Goal: Feedback & Contribution: Submit feedback/report problem

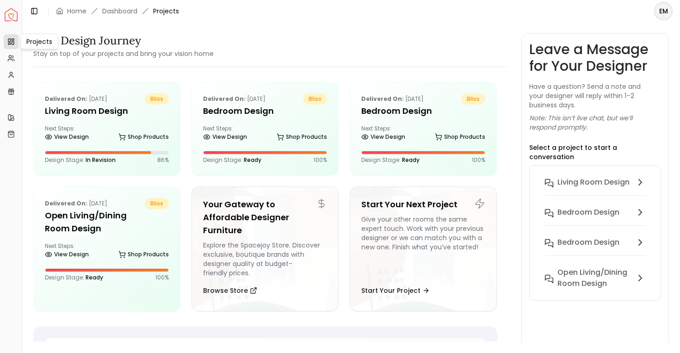
click at [11, 39] on icon at bounding box center [10, 41] width 7 height 7
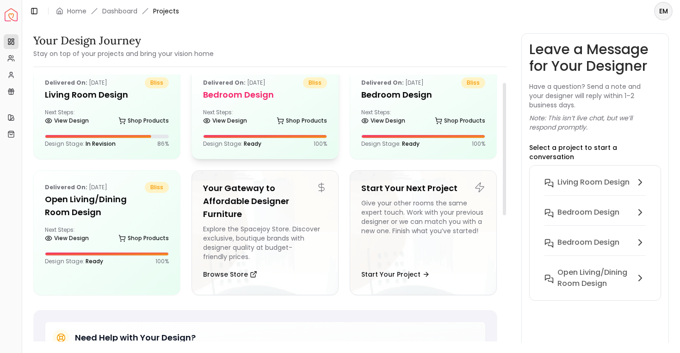
click at [284, 99] on h5 "Bedroom design" at bounding box center [265, 94] width 124 height 13
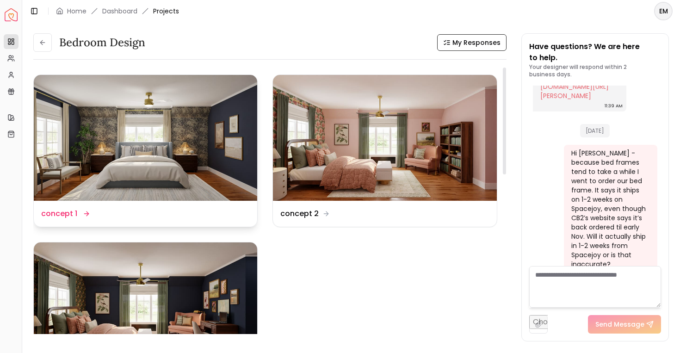
scroll to position [49, 0]
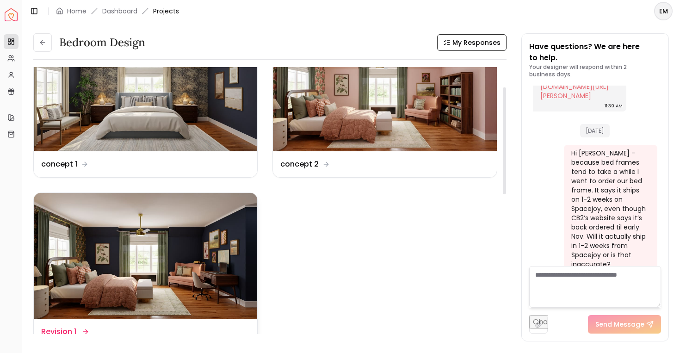
click at [187, 247] on img at bounding box center [145, 256] width 223 height 126
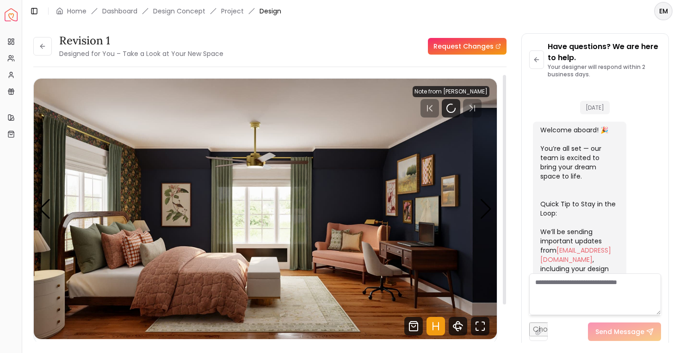
scroll to position [2019, 0]
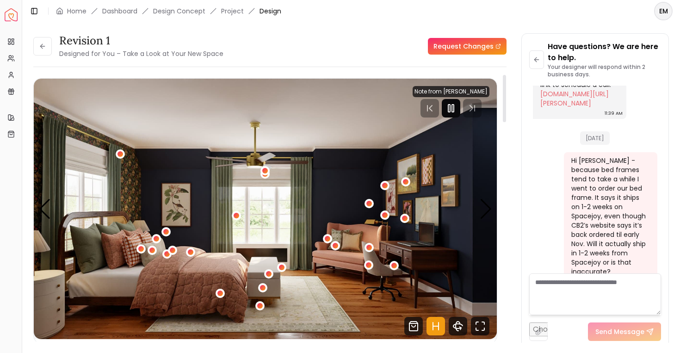
click at [454, 105] on rect "Pause" at bounding box center [453, 108] width 2 height 7
click at [550, 288] on textarea at bounding box center [595, 294] width 132 height 42
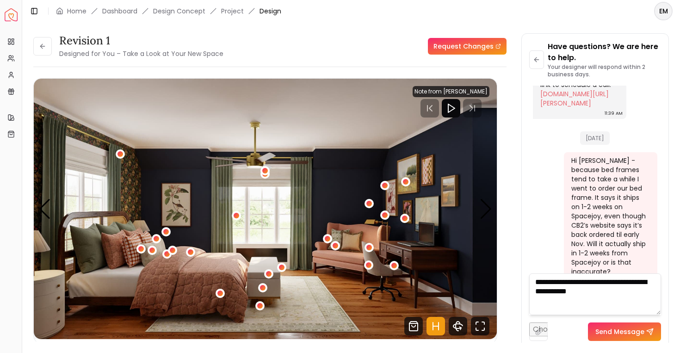
drag, startPoint x: 562, startPoint y: 290, endPoint x: 610, endPoint y: 279, distance: 49.7
click at [610, 279] on textarea "**********" at bounding box center [595, 294] width 132 height 42
type textarea "**********"
click at [622, 331] on button "Send Message" at bounding box center [624, 331] width 73 height 18
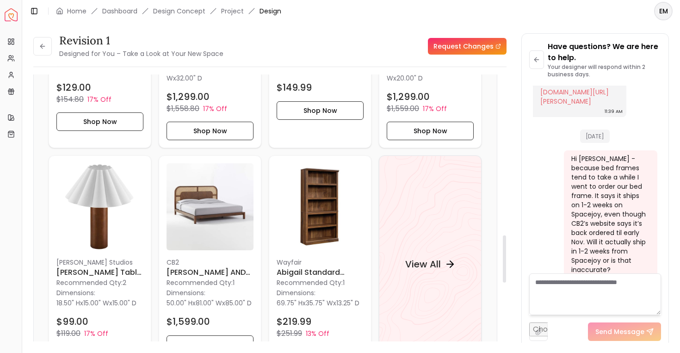
scroll to position [904, 0]
click at [192, 209] on img at bounding box center [209, 207] width 87 height 87
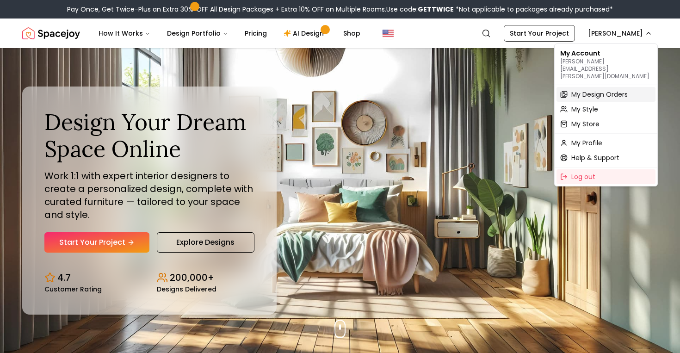
click at [611, 90] on span "My Design Orders" at bounding box center [599, 94] width 56 height 9
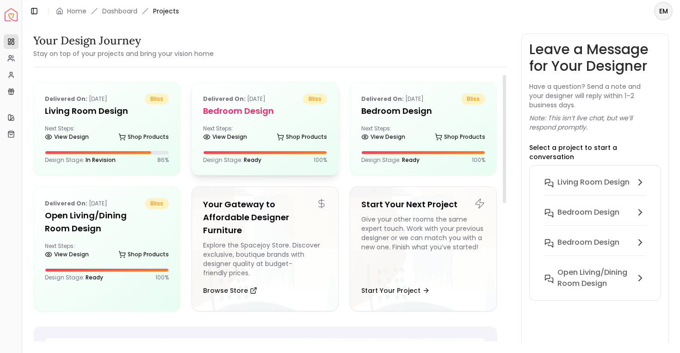
click at [247, 120] on div "Delivered on: Sep 21, 2025 bliss Bedroom design Next Steps: View Design Shop Pr…" at bounding box center [265, 128] width 146 height 92
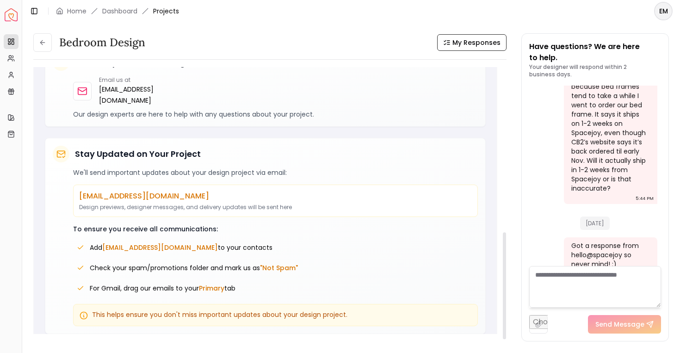
scroll to position [120, 0]
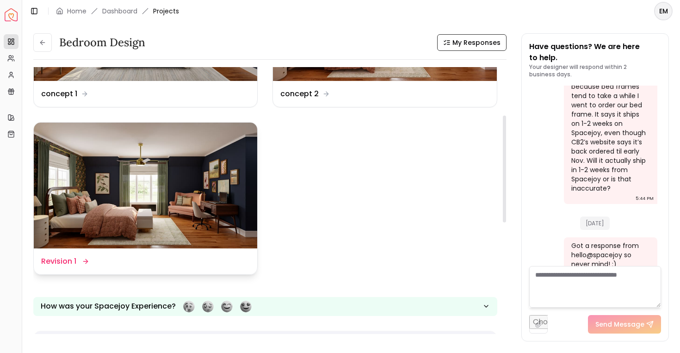
click at [136, 155] on img at bounding box center [145, 186] width 223 height 126
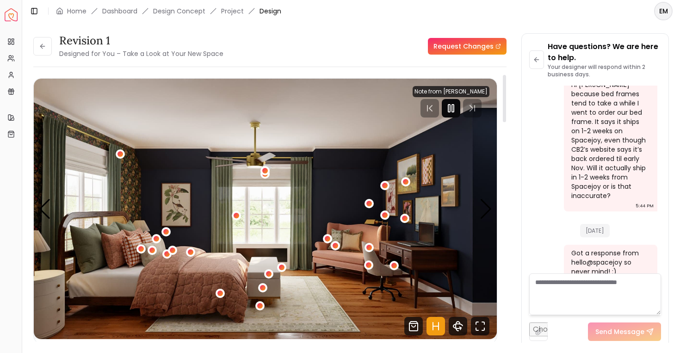
click at [454, 105] on icon "Pause" at bounding box center [450, 108] width 11 height 11
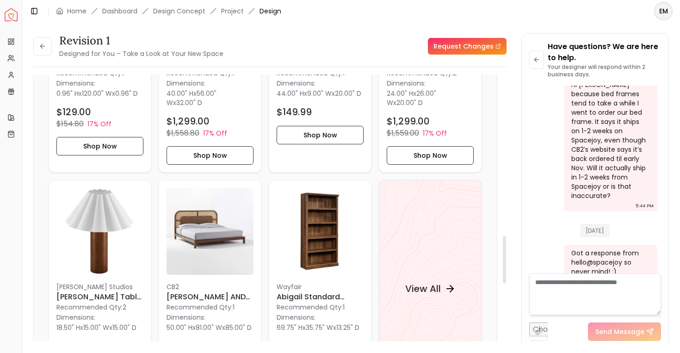
scroll to position [1063, 0]
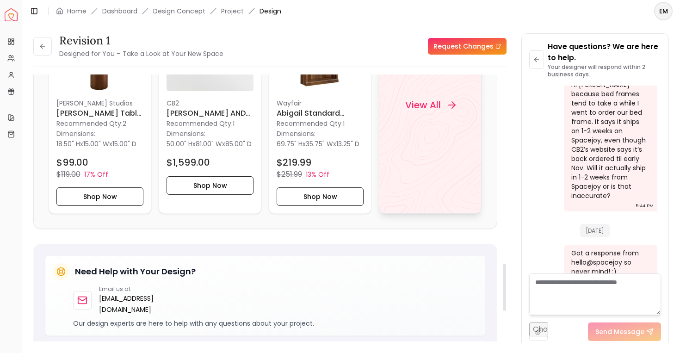
click at [431, 160] on div "View All" at bounding box center [430, 104] width 103 height 217
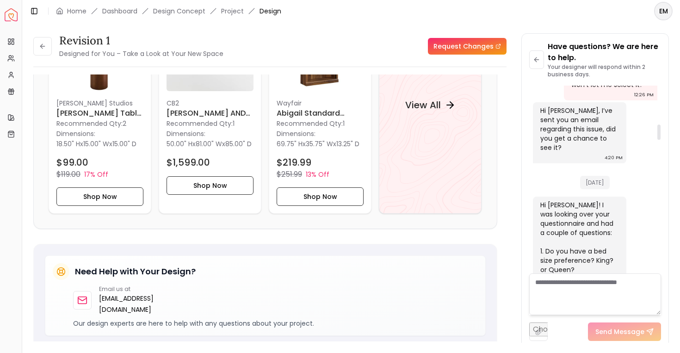
scroll to position [470, 0]
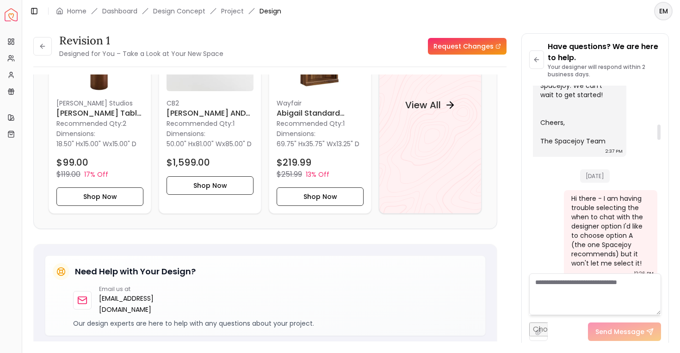
click at [669, 8] on html "Spacejoy Dashboard Overview Projects My Referrals My Profile Gift Card Balance …" at bounding box center [340, 176] width 680 height 353
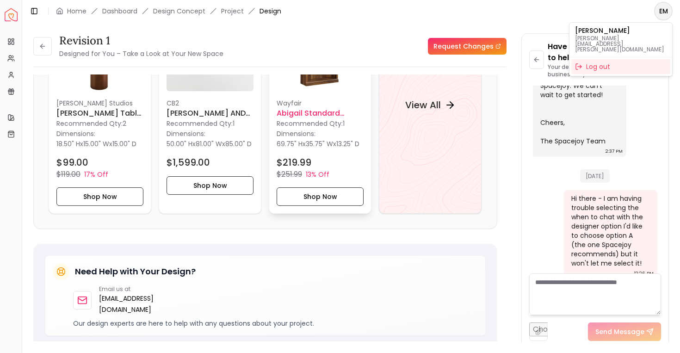
click at [371, 136] on html "Spacejoy Dashboard Overview Projects My Referrals My Profile Gift Card Balance …" at bounding box center [340, 176] width 680 height 353
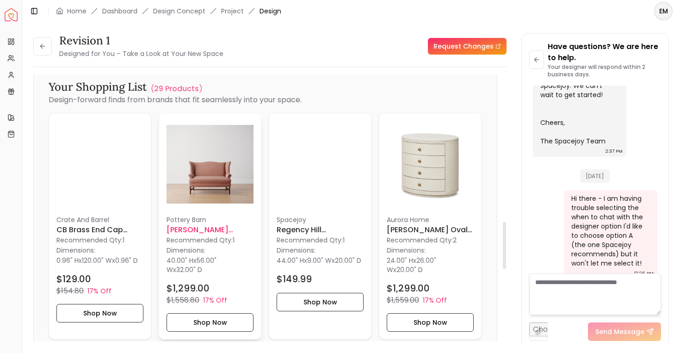
scroll to position [990, 0]
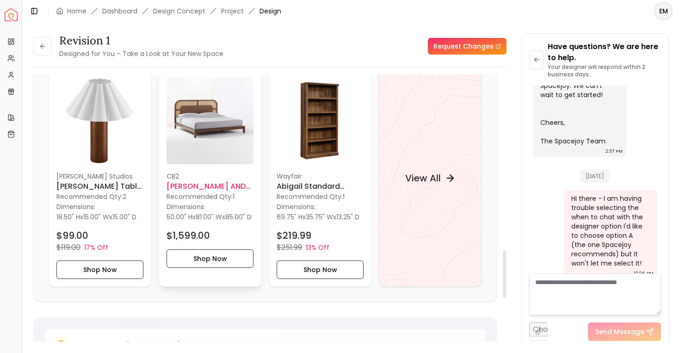
click at [230, 180] on div "CB2 NADI WOOD AND CANE KING BED Recommended Qty: 1 Dimensions: 50.00" H x 81.00…" at bounding box center [209, 220] width 87 height 96
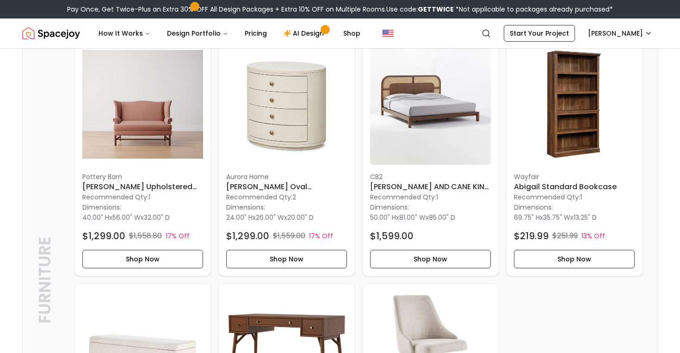
scroll to position [245, 0]
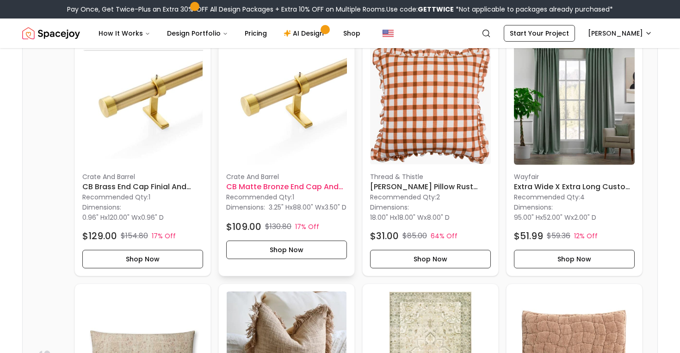
click at [284, 191] on h6 "CB Matte Bronze End Cap and Curtain Rod Set 48''-88''" at bounding box center [286, 186] width 121 height 11
click at [131, 200] on p "Recommended Qty: 1" at bounding box center [142, 196] width 121 height 9
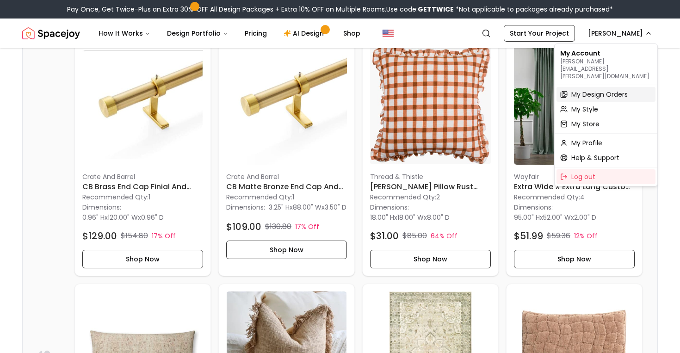
click at [604, 90] on span "My Design Orders" at bounding box center [599, 94] width 56 height 9
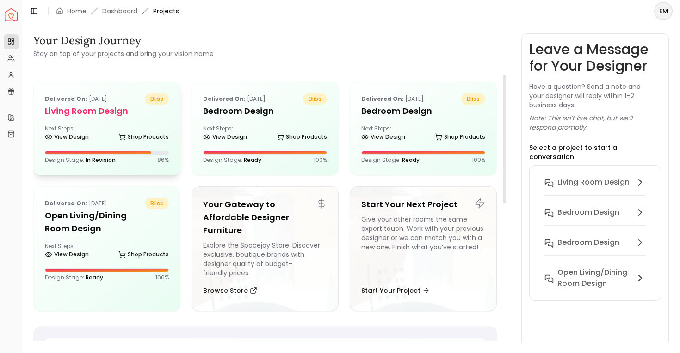
click at [110, 146] on div "Delivered on: Sep 27, 2025 bliss Living Room design Next Steps: View Design Sho…" at bounding box center [107, 128] width 146 height 92
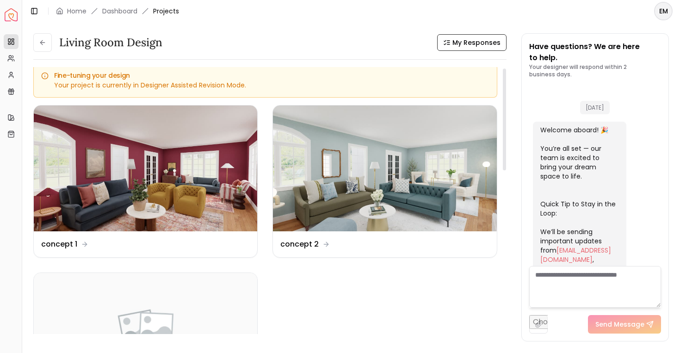
scroll to position [365, 0]
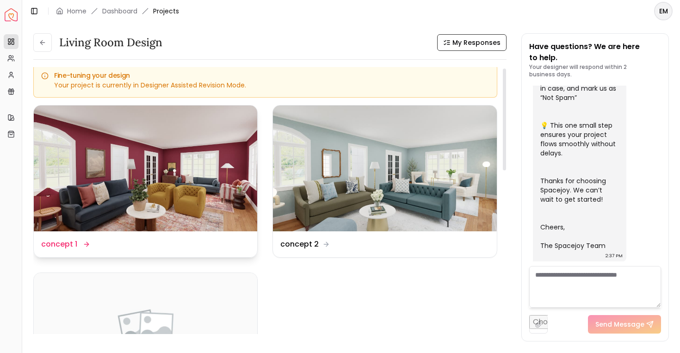
click at [225, 184] on img at bounding box center [145, 168] width 223 height 126
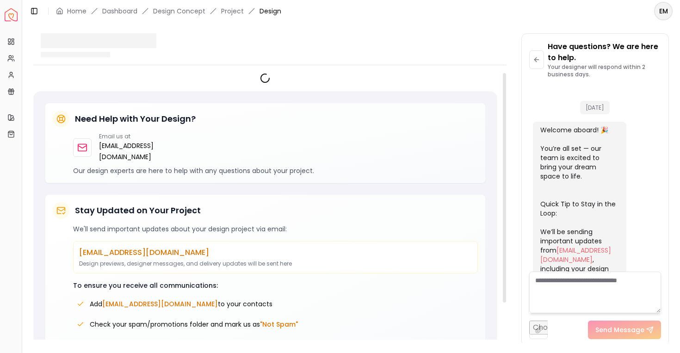
scroll to position [358, 0]
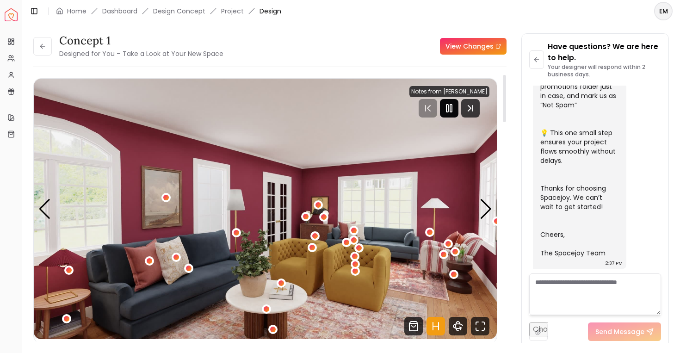
click at [448, 112] on rect "Pause" at bounding box center [447, 108] width 2 height 7
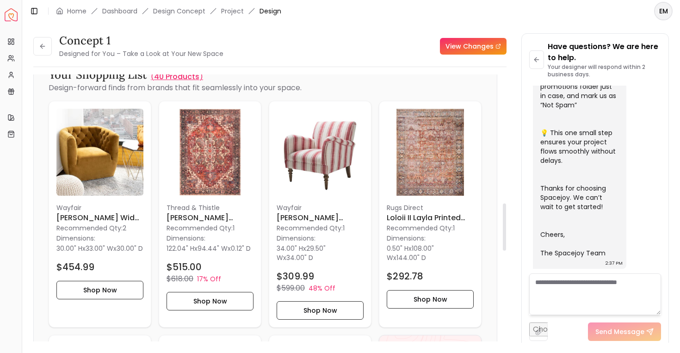
scroll to position [1046, 0]
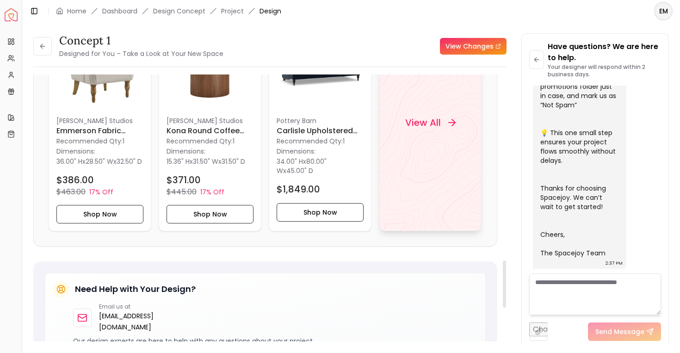
click at [435, 188] on div "View All" at bounding box center [430, 122] width 103 height 217
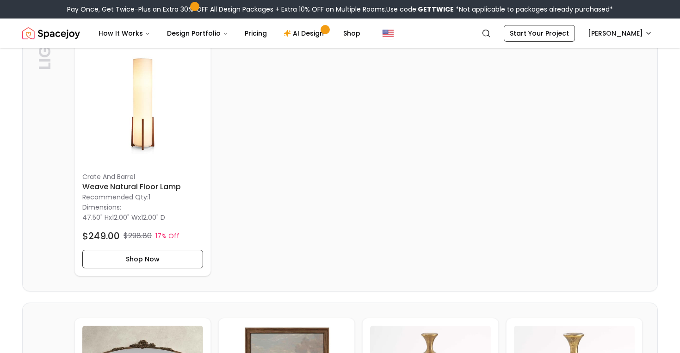
scroll to position [1724, 0]
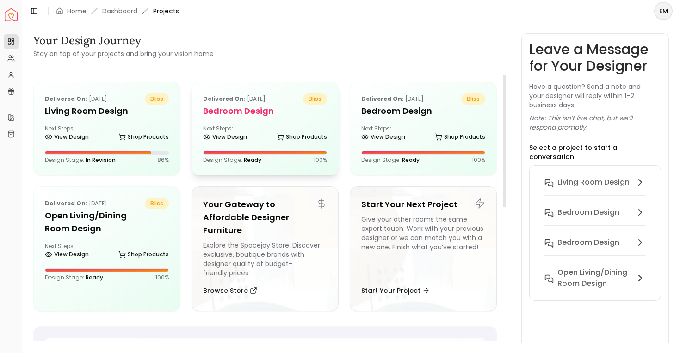
click at [277, 116] on h5 "Bedroom design" at bounding box center [265, 111] width 124 height 13
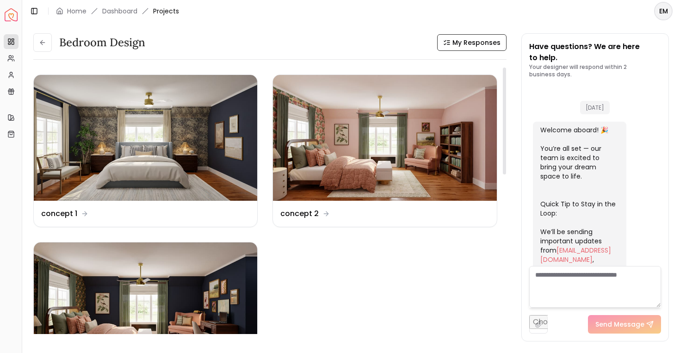
scroll to position [2102, 0]
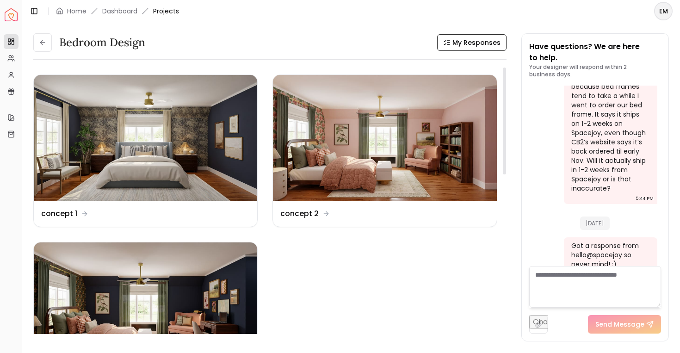
click at [577, 284] on textarea at bounding box center [595, 287] width 132 height 42
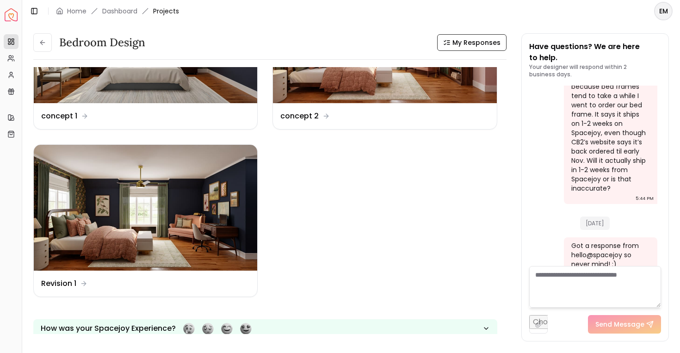
scroll to position [99, 0]
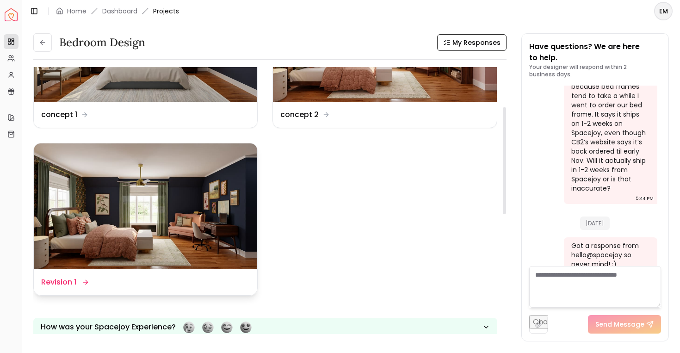
click at [133, 189] on img at bounding box center [145, 206] width 223 height 126
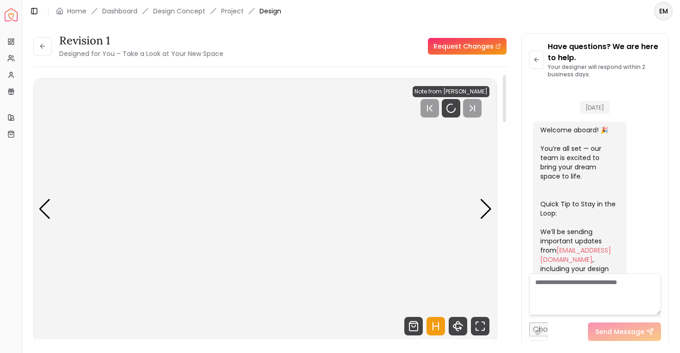
scroll to position [2095, 0]
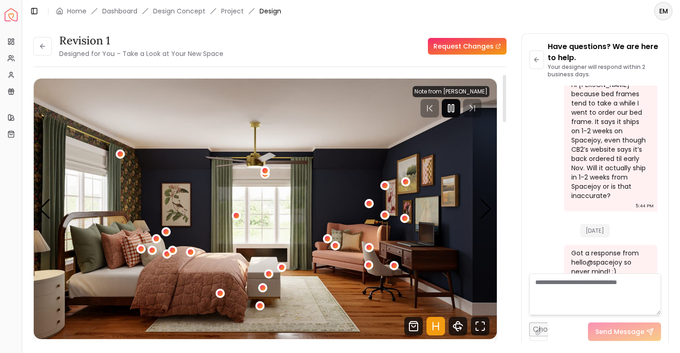
click at [456, 112] on icon "Pause" at bounding box center [450, 108] width 11 height 11
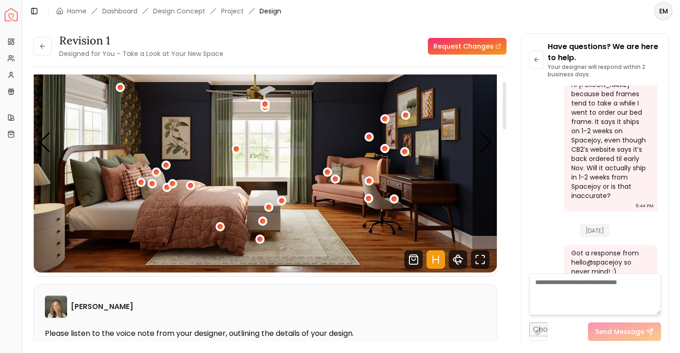
scroll to position [40, 0]
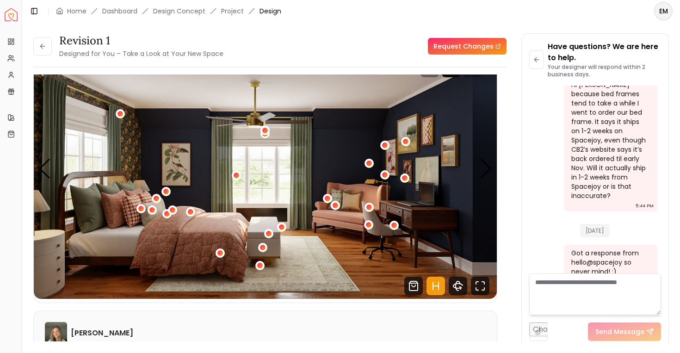
click at [471, 49] on link "Request Changes" at bounding box center [467, 46] width 79 height 17
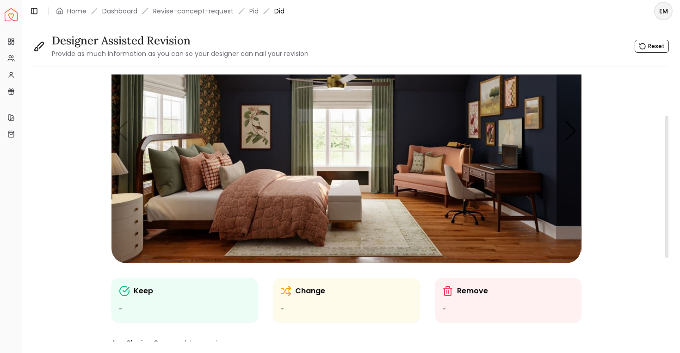
scroll to position [76, 0]
click at [393, 247] on img "1 / 5" at bounding box center [345, 131] width 469 height 264
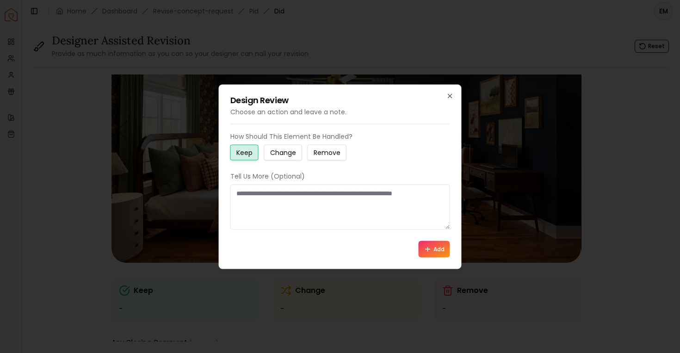
click at [284, 155] on small "Change" at bounding box center [283, 152] width 26 height 9
click at [284, 203] on textarea at bounding box center [340, 206] width 220 height 45
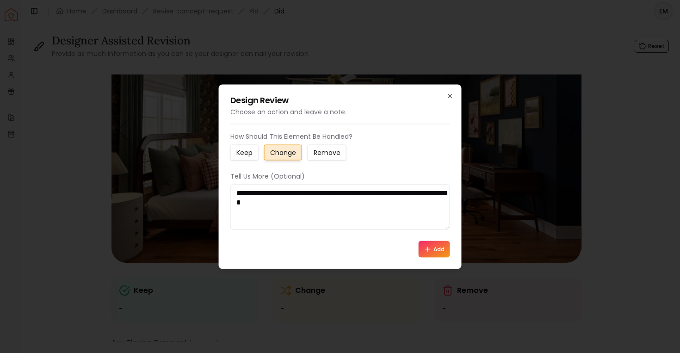
type textarea "**********"
click at [425, 244] on button "Add" at bounding box center [434, 248] width 31 height 17
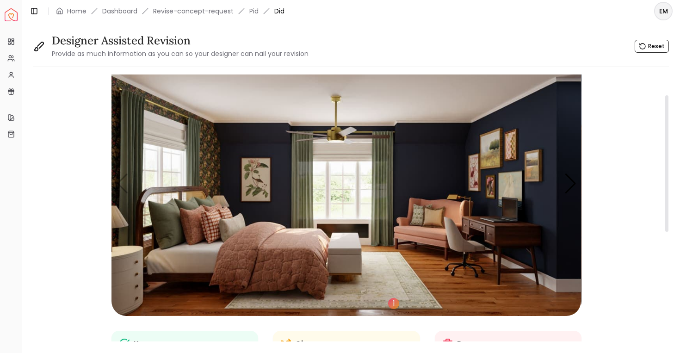
scroll to position [22, 0]
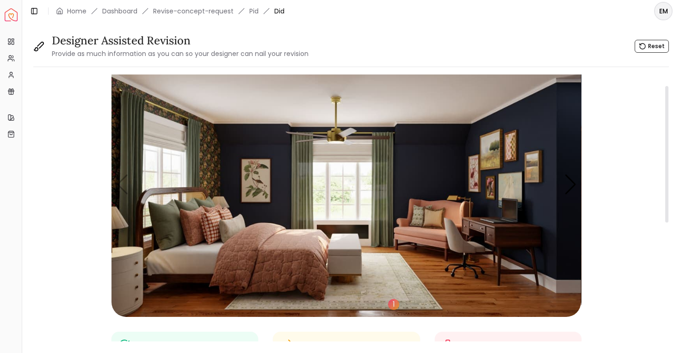
click at [628, 160] on div "1 Keep - Change 1 We'd like a bigger rug that covers more of the footprint of t…" at bounding box center [346, 320] width 626 height 535
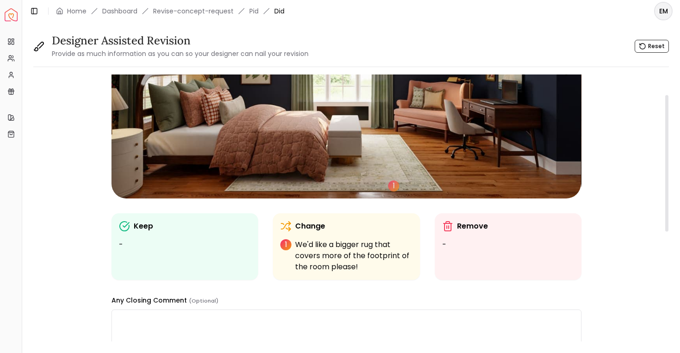
scroll to position [0, 0]
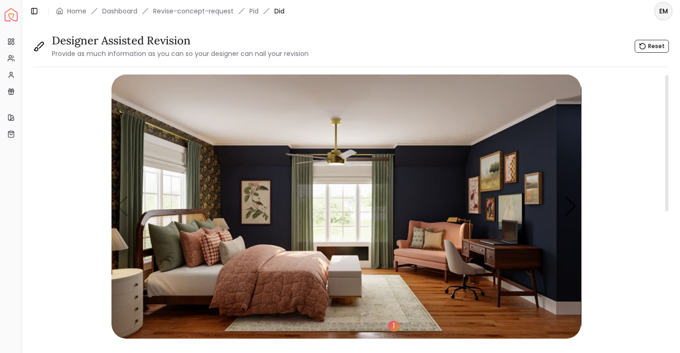
click at [128, 208] on img "1 / 5" at bounding box center [345, 206] width 469 height 264
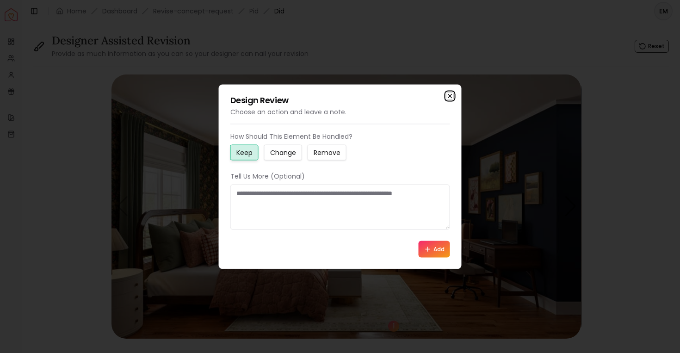
click at [449, 94] on icon "button" at bounding box center [449, 95] width 7 height 7
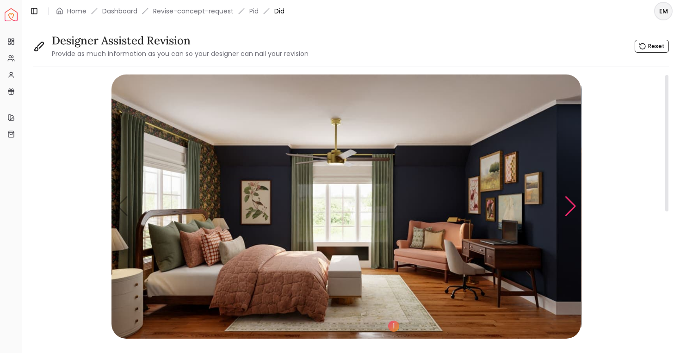
click at [568, 200] on div "Next slide" at bounding box center [570, 206] width 12 height 20
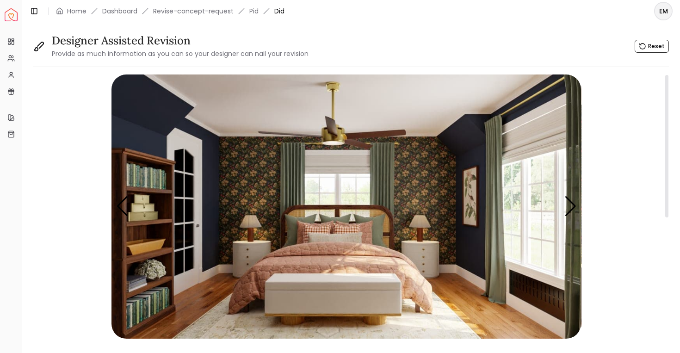
click at [418, 174] on img "2 / 5" at bounding box center [345, 206] width 469 height 264
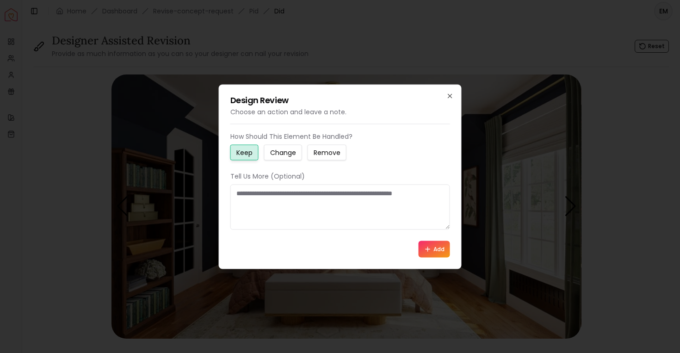
click at [286, 152] on small "Change" at bounding box center [283, 152] width 26 height 9
click at [286, 191] on textarea at bounding box center [340, 206] width 220 height 45
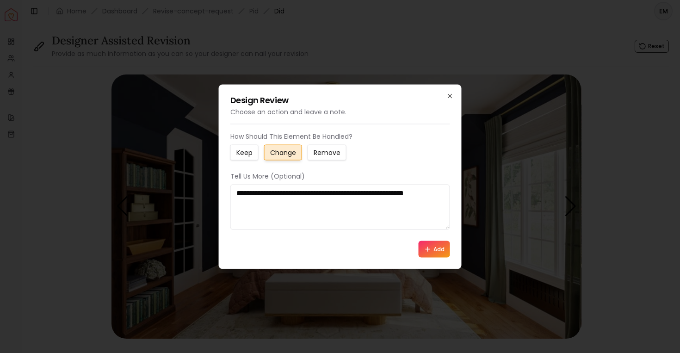
type textarea "**********"
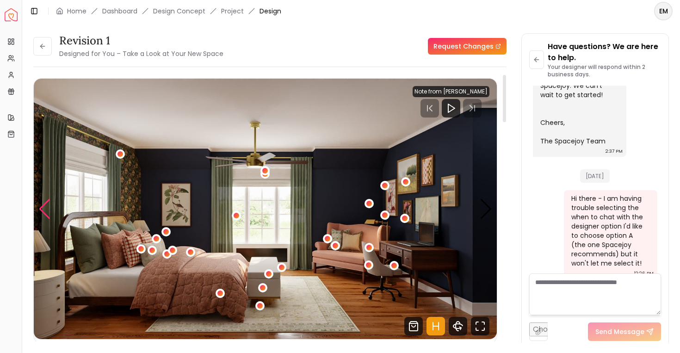
click at [43, 202] on div "Previous slide" at bounding box center [44, 209] width 12 height 20
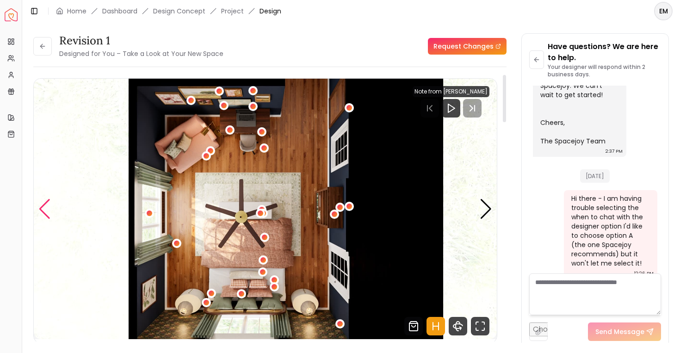
click at [43, 202] on div "Previous slide" at bounding box center [44, 209] width 12 height 20
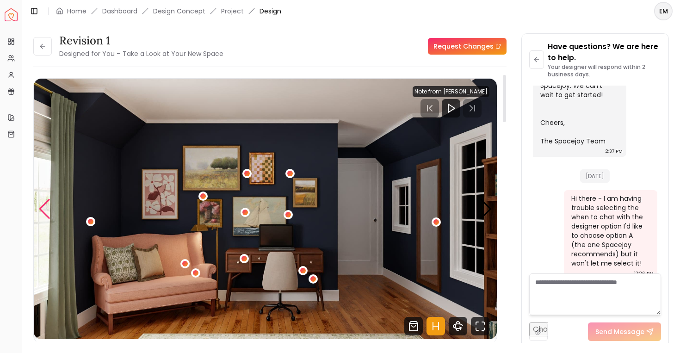
click at [43, 202] on div "Previous slide" at bounding box center [44, 209] width 12 height 20
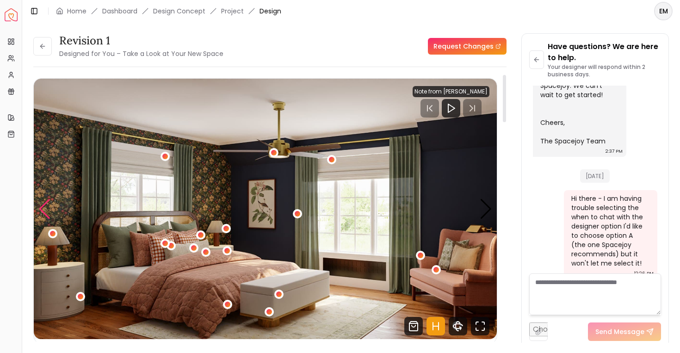
click at [43, 202] on div "Previous slide" at bounding box center [44, 209] width 12 height 20
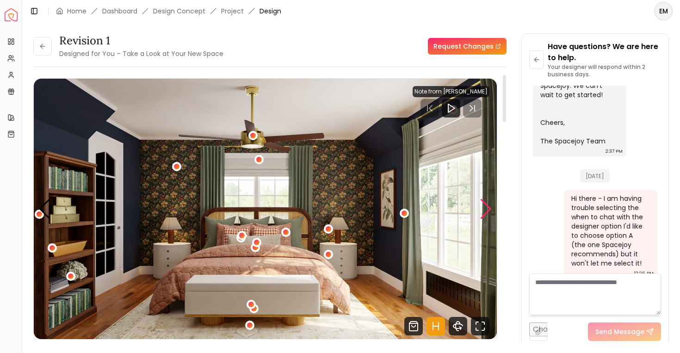
click at [487, 207] on div "Next slide" at bounding box center [486, 209] width 12 height 20
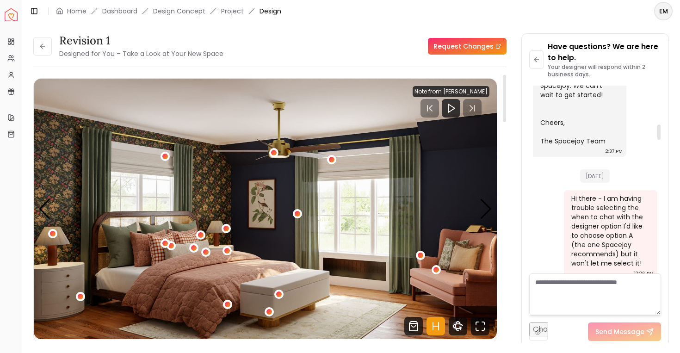
click at [492, 207] on div "Carousel" at bounding box center [265, 209] width 463 height 260
click at [492, 207] on div "Next slide" at bounding box center [486, 209] width 12 height 20
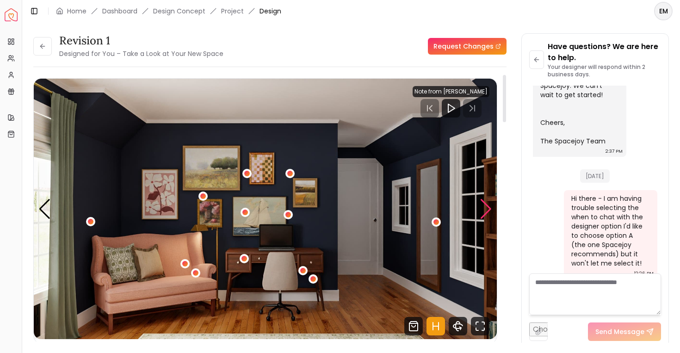
click at [482, 206] on div "Next slide" at bounding box center [486, 209] width 12 height 20
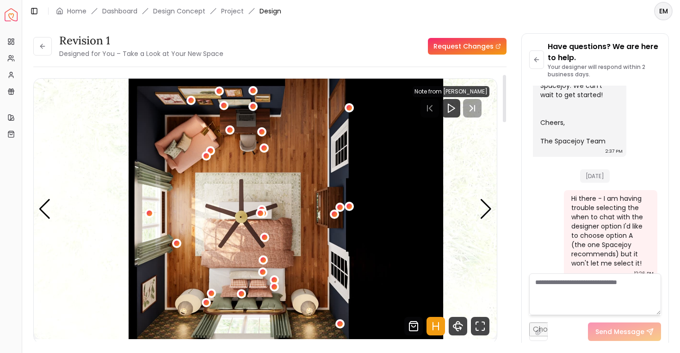
click at [376, 54] on div "Revision 1 Designed for You – Take a Look at Your New Space Request Changes" at bounding box center [269, 46] width 473 height 26
click at [482, 217] on div "Next slide" at bounding box center [486, 209] width 12 height 20
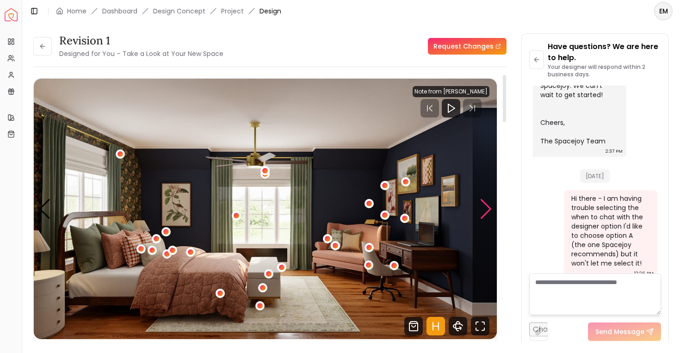
click at [482, 216] on div "Next slide" at bounding box center [486, 209] width 12 height 20
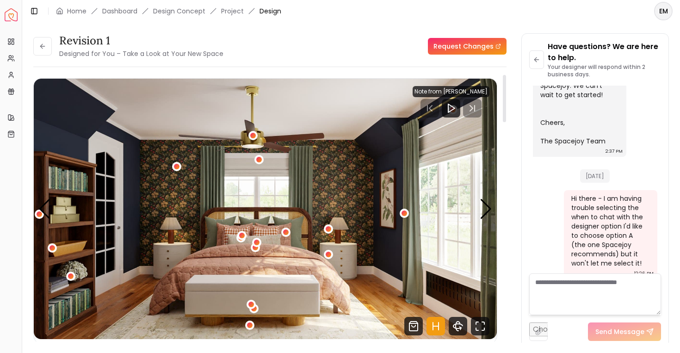
click at [437, 330] on icon "Hotspots Toggle" at bounding box center [435, 326] width 18 height 18
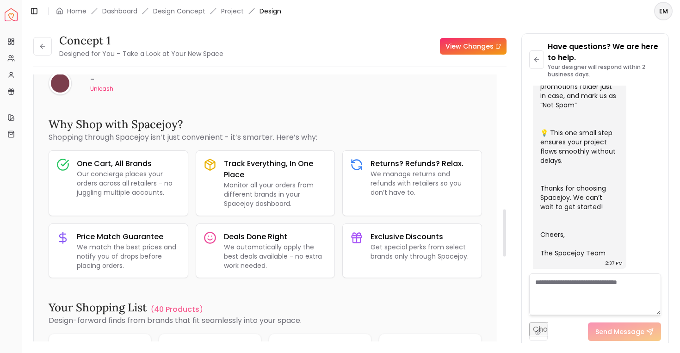
scroll to position [758, 0]
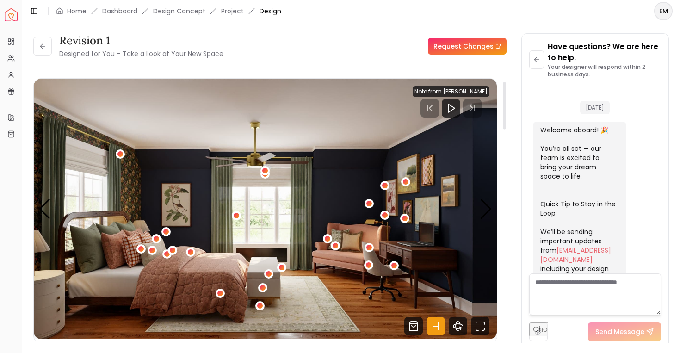
scroll to position [2095, 0]
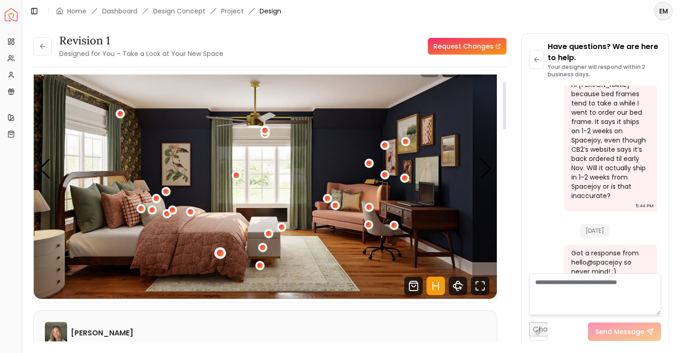
click at [218, 251] on div "1 / 5" at bounding box center [219, 253] width 7 height 7
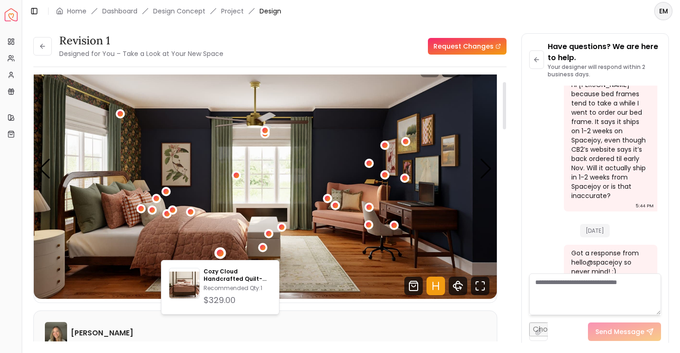
click at [228, 212] on img "1 / 5" at bounding box center [265, 168] width 463 height 260
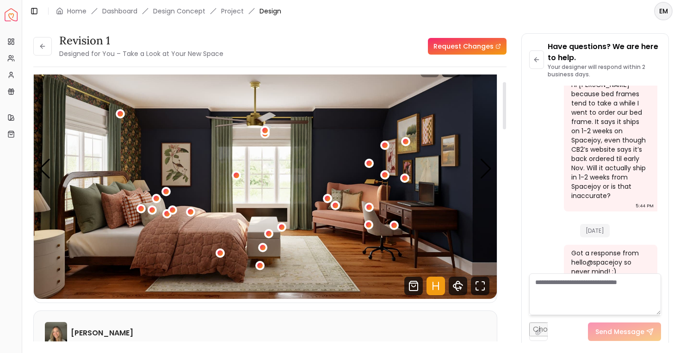
click at [270, 132] on button "1 / 5" at bounding box center [264, 130] width 9 height 9
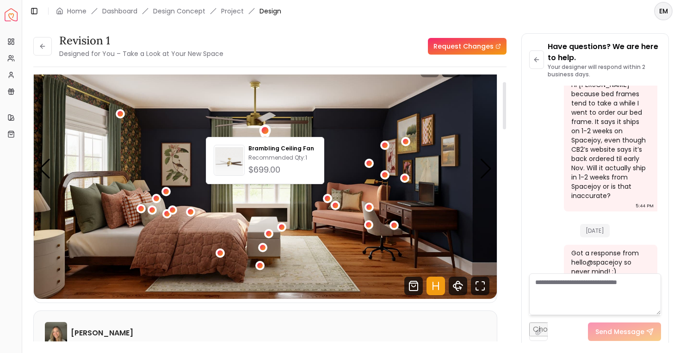
click at [399, 160] on img "1 / 5" at bounding box center [265, 168] width 463 height 260
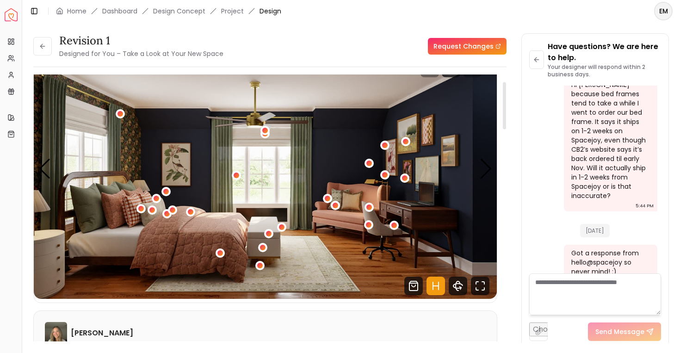
click at [407, 147] on div "1 / 5" at bounding box center [405, 141] width 9 height 11
click at [407, 143] on div "1 / 5" at bounding box center [405, 141] width 7 height 7
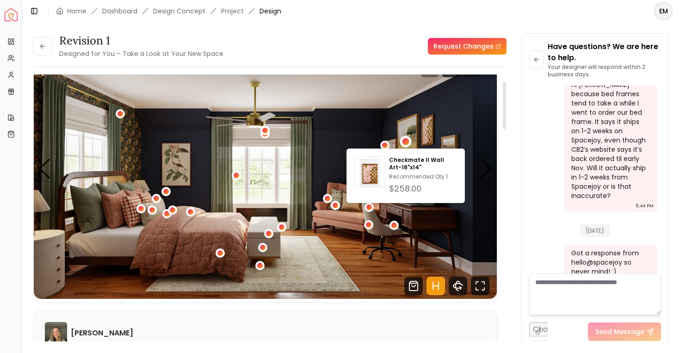
click at [391, 102] on img "1 / 5" at bounding box center [265, 168] width 463 height 260
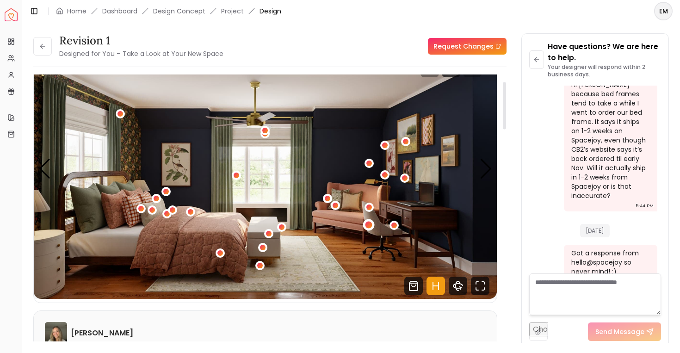
click at [366, 223] on div "1 / 5" at bounding box center [368, 225] width 7 height 7
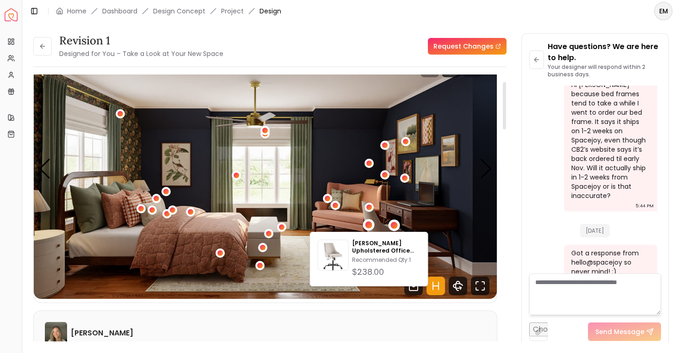
click at [394, 225] on div "1 / 5" at bounding box center [393, 225] width 7 height 7
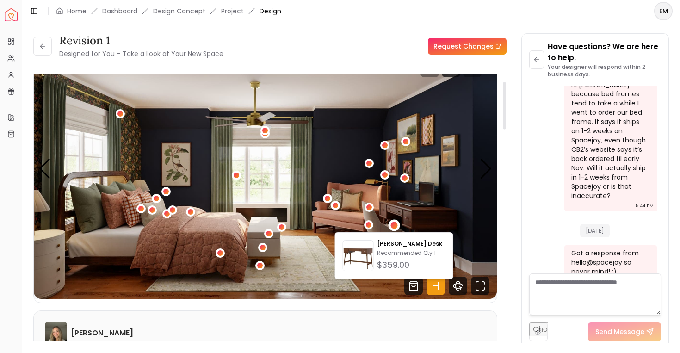
click at [426, 196] on img "1 / 5" at bounding box center [265, 168] width 463 height 260
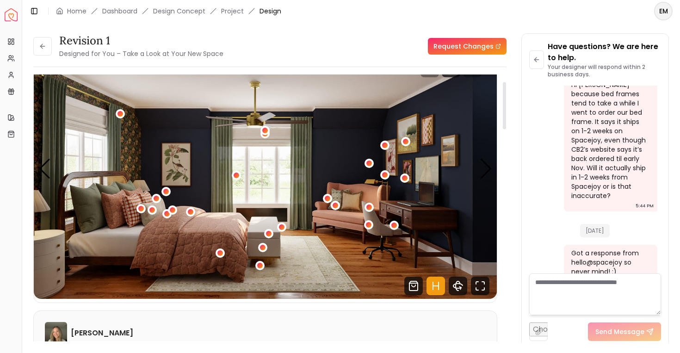
click at [51, 168] on img "1 / 5" at bounding box center [265, 168] width 463 height 260
click at [46, 167] on div "Previous slide" at bounding box center [44, 169] width 12 height 20
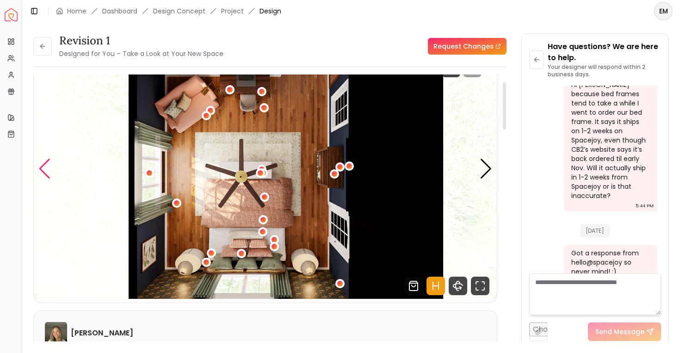
click at [46, 167] on div "Previous slide" at bounding box center [44, 169] width 12 height 20
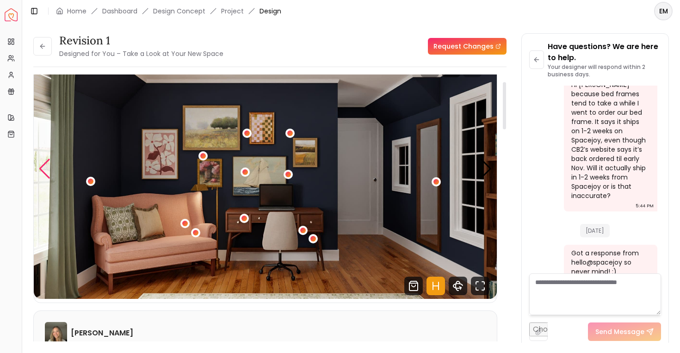
click at [46, 167] on div "Previous slide" at bounding box center [44, 169] width 12 height 20
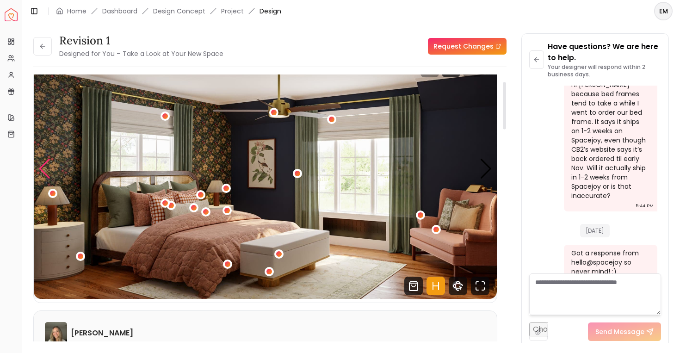
click at [48, 165] on div "Previous slide" at bounding box center [44, 169] width 12 height 20
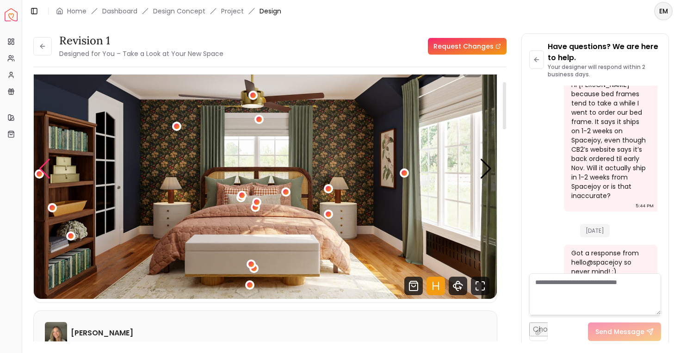
click at [48, 165] on div "Previous slide" at bounding box center [44, 169] width 12 height 20
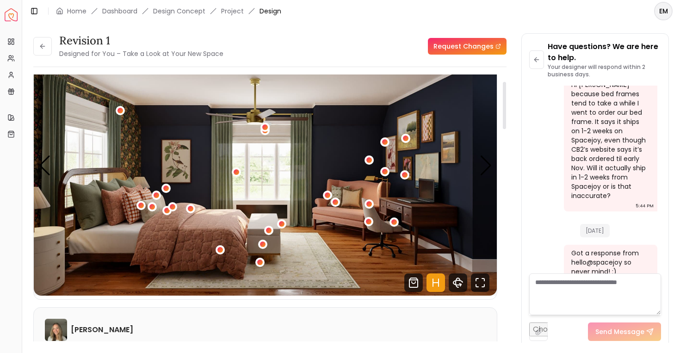
scroll to position [37, 0]
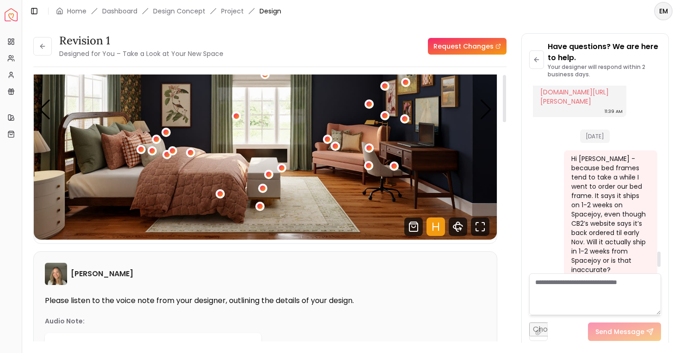
scroll to position [191, 0]
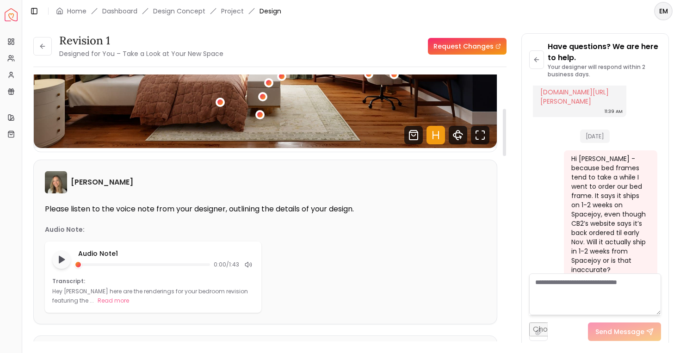
click at [443, 140] on icon "Hotspots Toggle" at bounding box center [435, 135] width 18 height 18
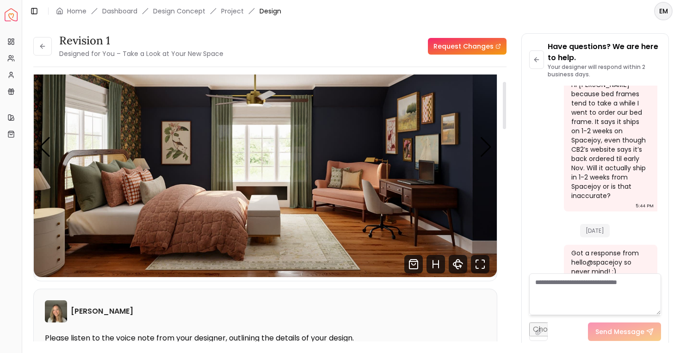
scroll to position [0, 0]
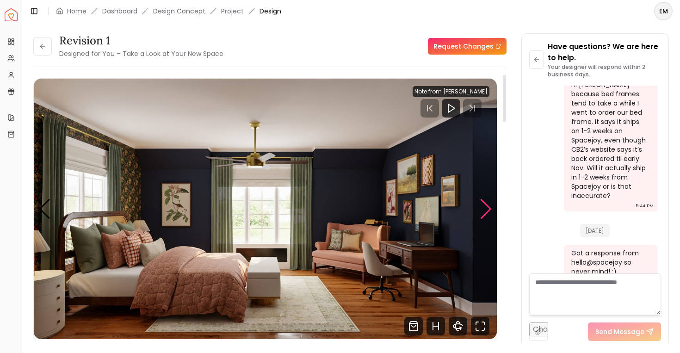
click at [482, 212] on div "Next slide" at bounding box center [486, 209] width 12 height 20
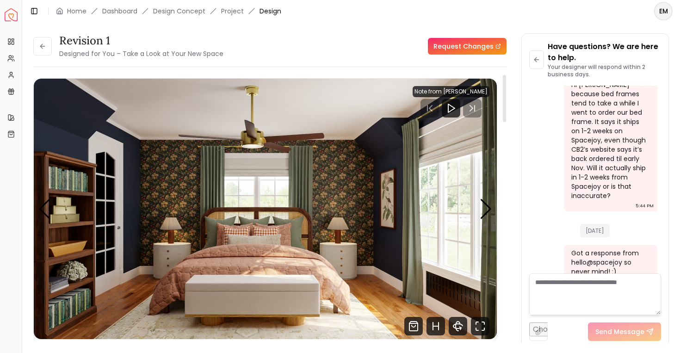
click at [364, 187] on img "2 / 5" at bounding box center [265, 209] width 463 height 260
click at [347, 184] on img "2 / 5" at bounding box center [265, 209] width 463 height 260
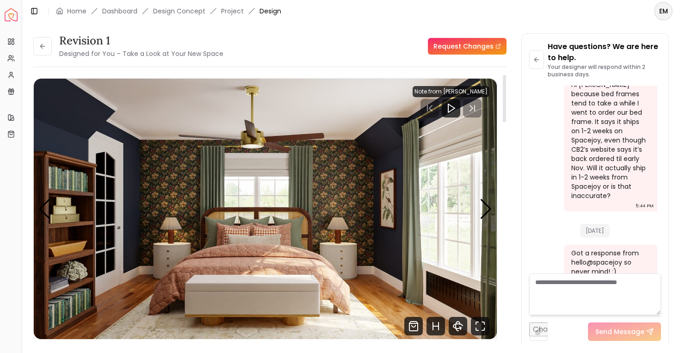
click at [347, 184] on img "2 / 5" at bounding box center [265, 209] width 463 height 260
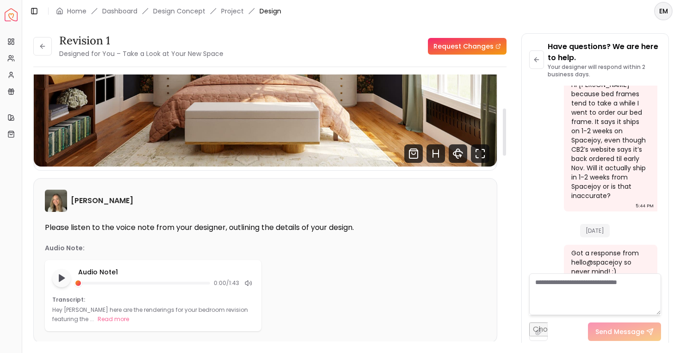
scroll to position [189, 0]
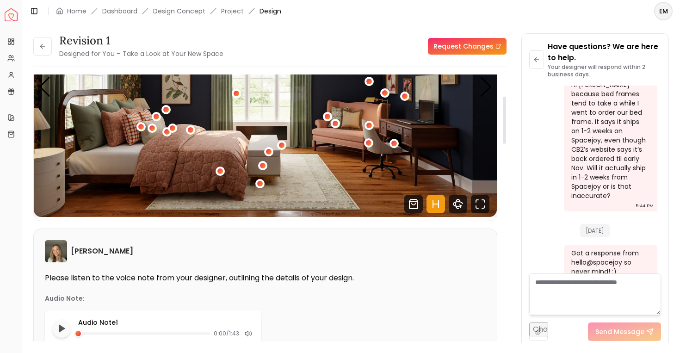
scroll to position [130, 0]
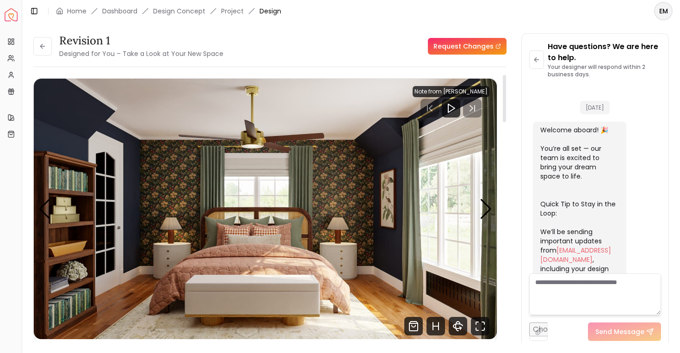
scroll to position [470, 0]
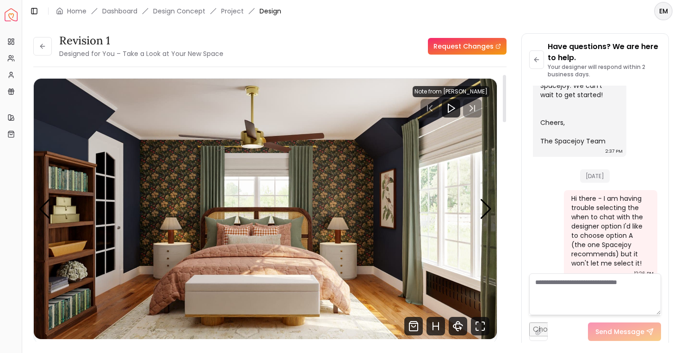
click at [363, 162] on img "2 / 5" at bounding box center [265, 209] width 463 height 260
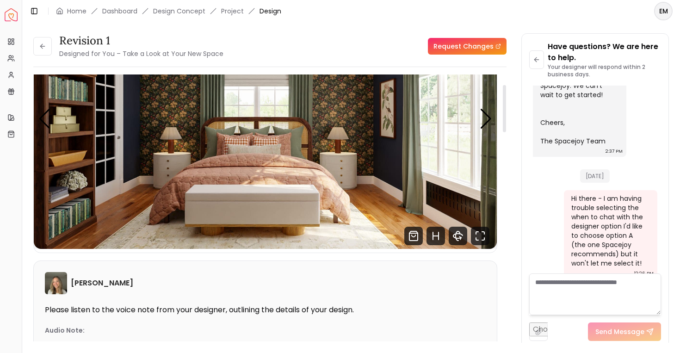
scroll to position [0, 0]
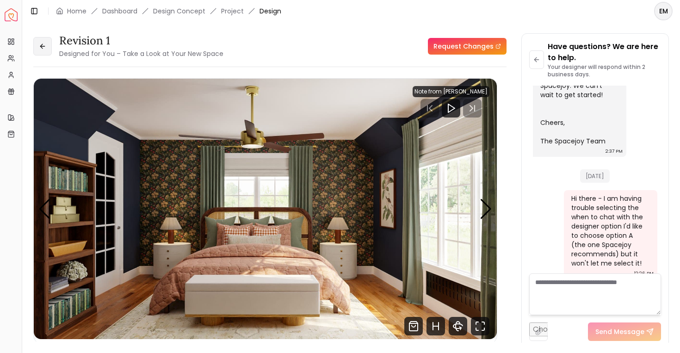
click at [42, 47] on icon at bounding box center [42, 46] width 7 height 7
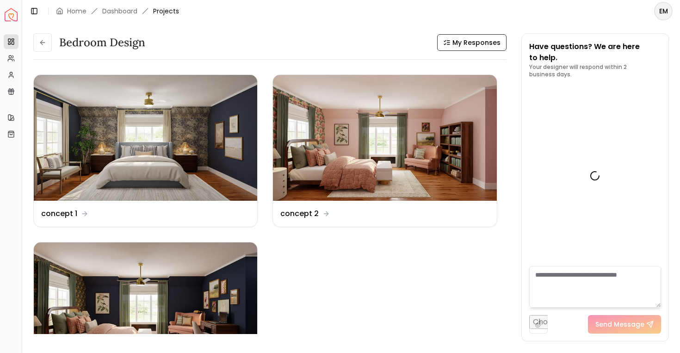
click at [42, 47] on button at bounding box center [42, 42] width 18 height 18
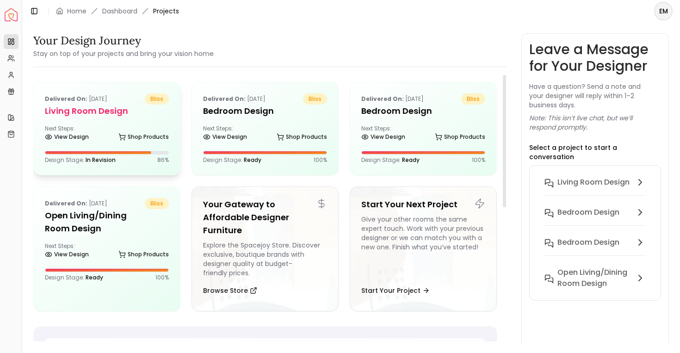
click at [131, 110] on h5 "Living Room design" at bounding box center [107, 111] width 124 height 13
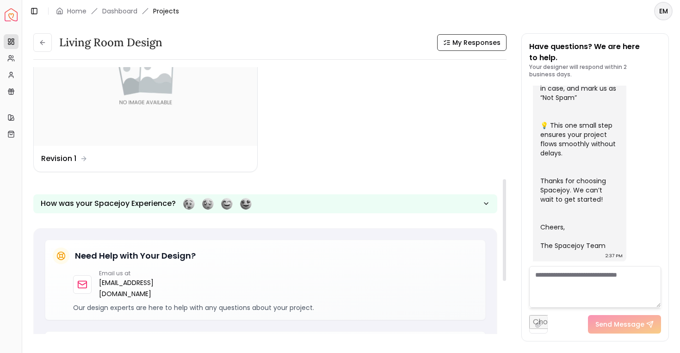
scroll to position [292, 0]
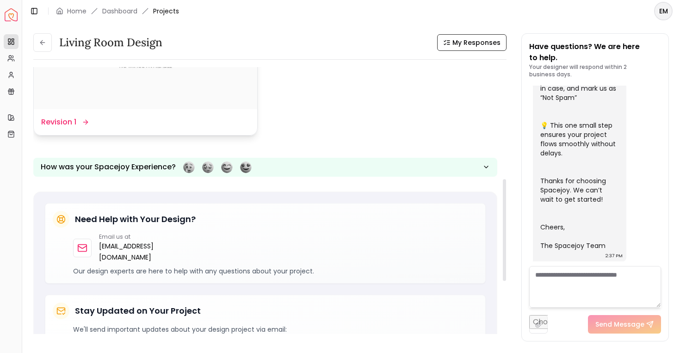
click at [95, 132] on div "Design Name Revision 1" at bounding box center [145, 122] width 223 height 26
click at [63, 111] on div "Design Name Revision 1" at bounding box center [145, 122] width 223 height 26
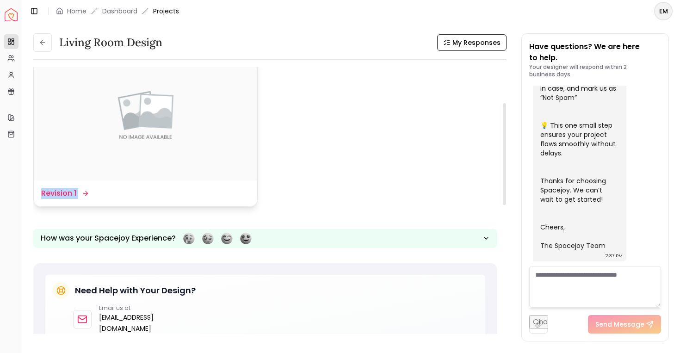
scroll to position [70, 0]
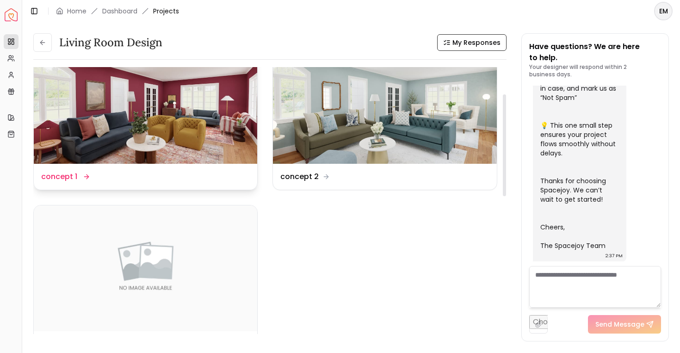
click at [203, 141] on img at bounding box center [145, 101] width 223 height 126
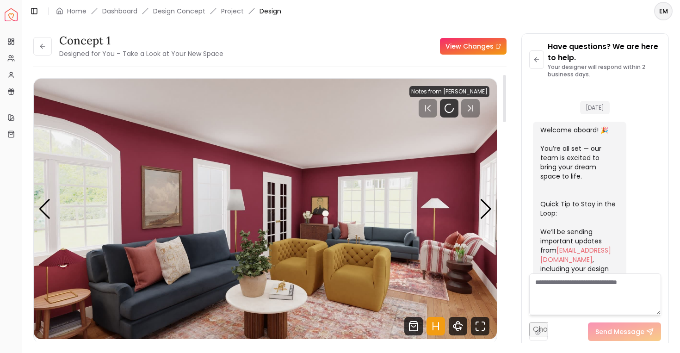
scroll to position [358, 0]
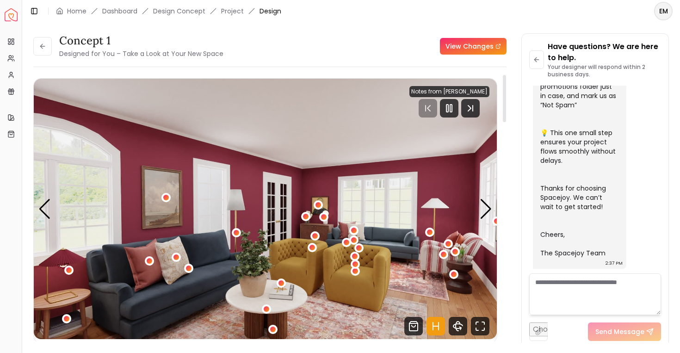
click at [455, 125] on img "1 / 6" at bounding box center [265, 209] width 463 height 260
click at [448, 110] on rect "Pause" at bounding box center [447, 108] width 2 height 7
click at [474, 47] on link "View Changes" at bounding box center [473, 46] width 67 height 17
click at [110, 11] on link "Dashboard" at bounding box center [119, 10] width 35 height 9
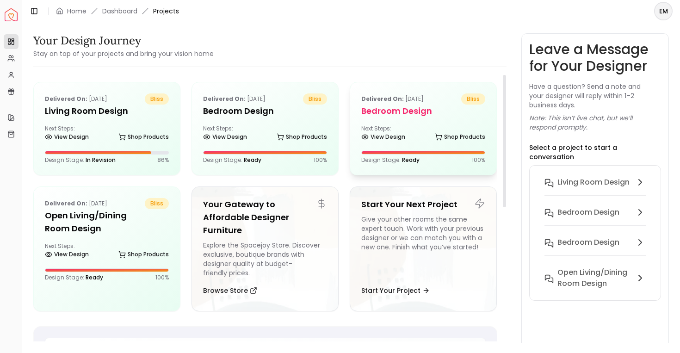
click at [399, 117] on h5 "Bedroom Design" at bounding box center [423, 111] width 124 height 13
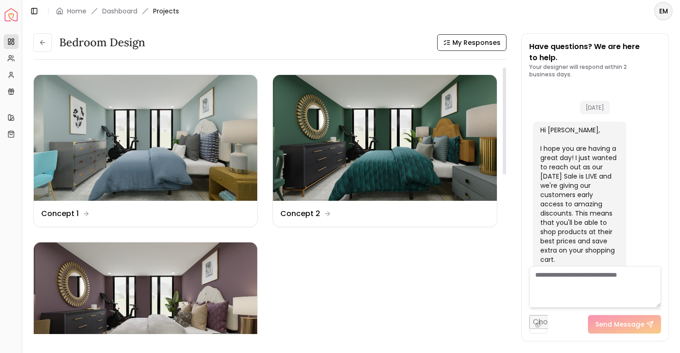
scroll to position [763, 0]
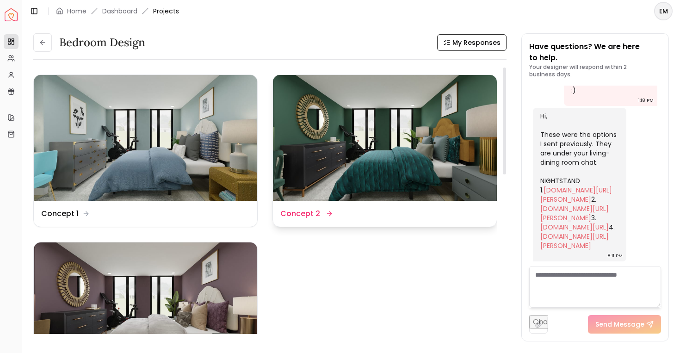
click at [336, 153] on img at bounding box center [384, 138] width 223 height 126
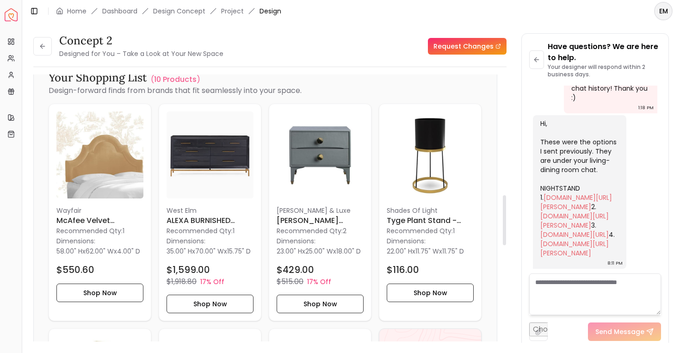
scroll to position [660, 0]
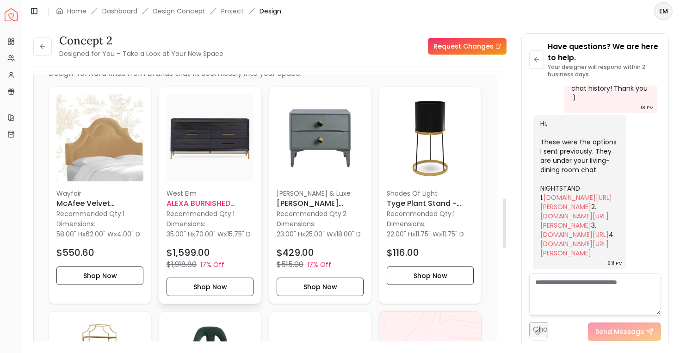
click at [224, 138] on img at bounding box center [209, 137] width 87 height 87
click at [46, 44] on button at bounding box center [42, 46] width 18 height 18
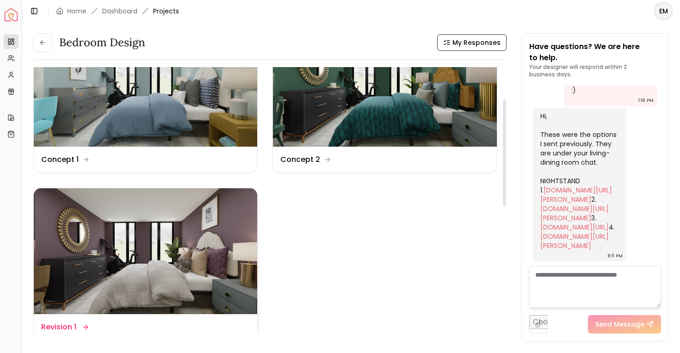
scroll to position [95, 0]
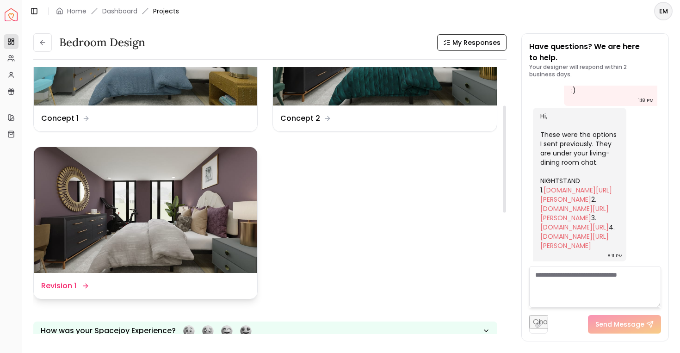
click at [161, 266] on img at bounding box center [145, 210] width 223 height 126
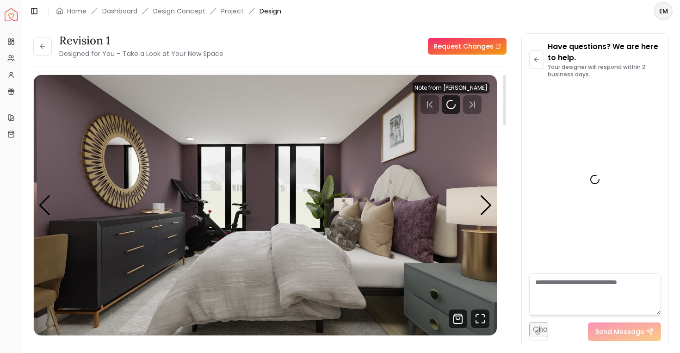
scroll to position [756, 0]
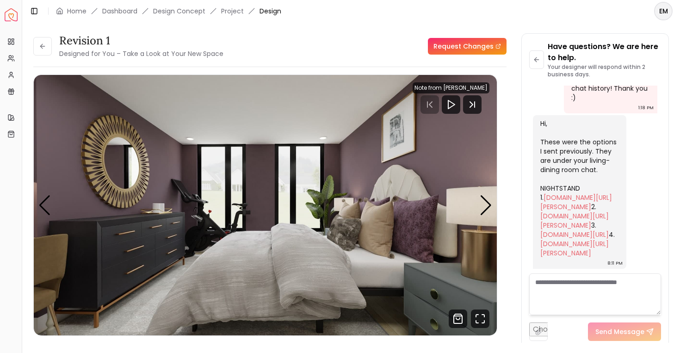
click at [462, 43] on link "Request Changes" at bounding box center [467, 46] width 79 height 17
click at [44, 47] on icon at bounding box center [42, 46] width 7 height 7
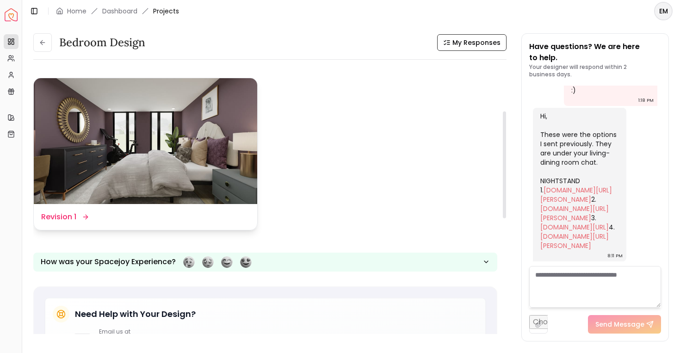
scroll to position [3, 0]
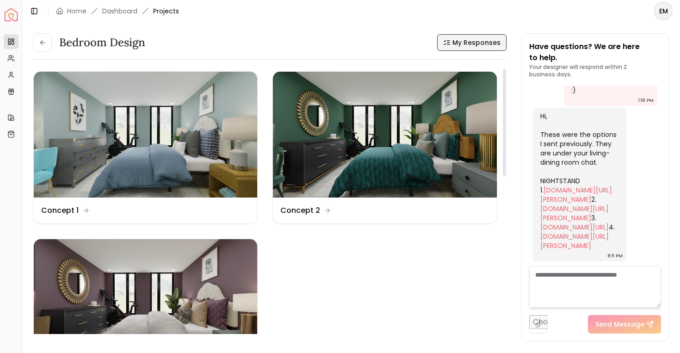
click at [473, 44] on span "My Responses" at bounding box center [476, 42] width 48 height 9
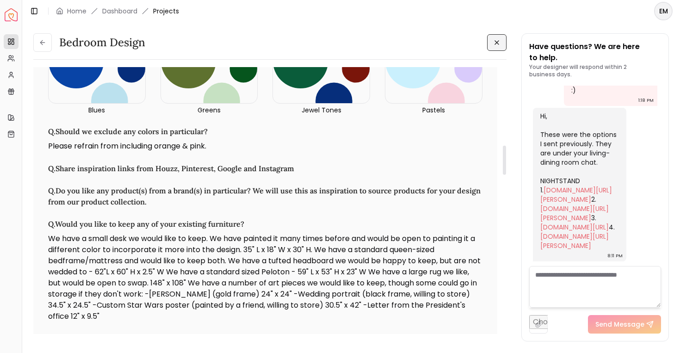
scroll to position [712, 0]
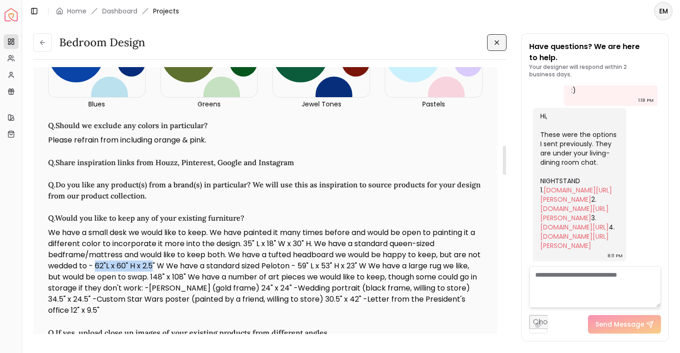
drag, startPoint x: 112, startPoint y: 268, endPoint x: 169, endPoint y: 269, distance: 57.4
click at [169, 269] on p "We have a small desk we would like to keep. We have painted it many times befor…" at bounding box center [265, 271] width 434 height 89
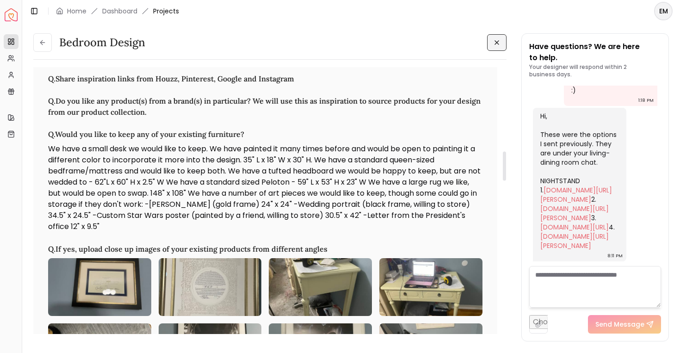
scroll to position [764, 0]
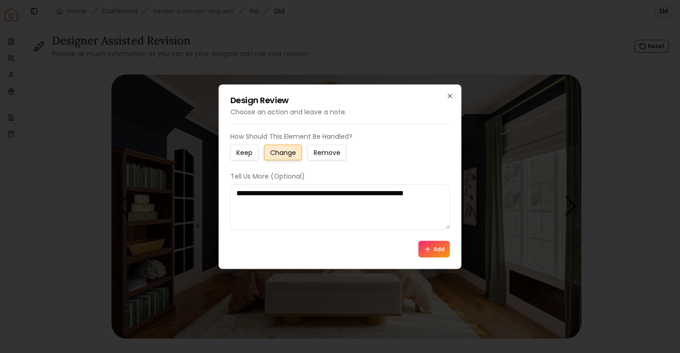
click at [353, 192] on textarea "**********" at bounding box center [340, 206] width 220 height 45
click at [353, 203] on textarea "**********" at bounding box center [340, 206] width 220 height 45
click at [317, 199] on textarea "**********" at bounding box center [340, 206] width 220 height 45
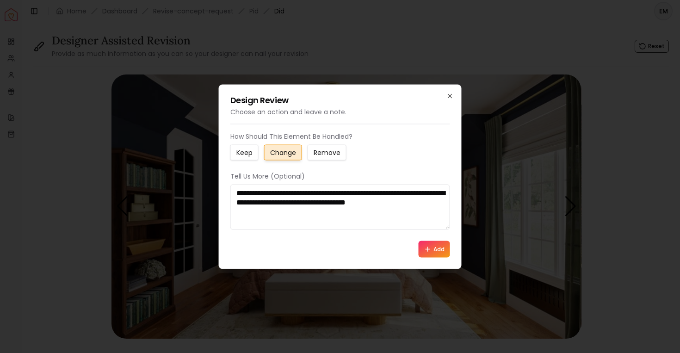
click at [303, 203] on textarea "**********" at bounding box center [340, 206] width 220 height 45
click at [333, 224] on textarea "**********" at bounding box center [340, 206] width 220 height 45
drag, startPoint x: 277, startPoint y: 214, endPoint x: 283, endPoint y: 219, distance: 8.2
click at [283, 219] on textarea "**********" at bounding box center [340, 206] width 220 height 45
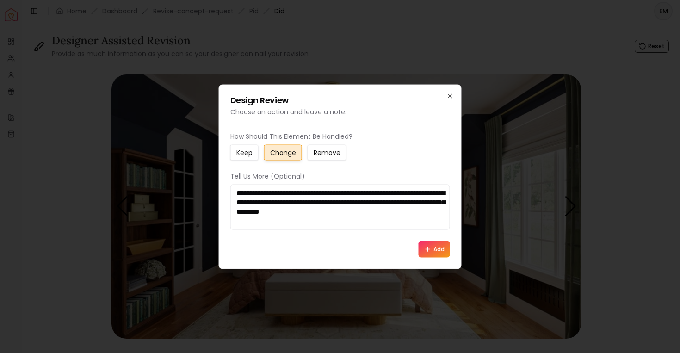
click at [283, 218] on textarea "**********" at bounding box center [340, 206] width 220 height 45
drag, startPoint x: 288, startPoint y: 214, endPoint x: 381, endPoint y: 221, distance: 93.2
click at [381, 221] on textarea "**********" at bounding box center [340, 206] width 220 height 45
click at [337, 211] on textarea "**********" at bounding box center [340, 206] width 220 height 45
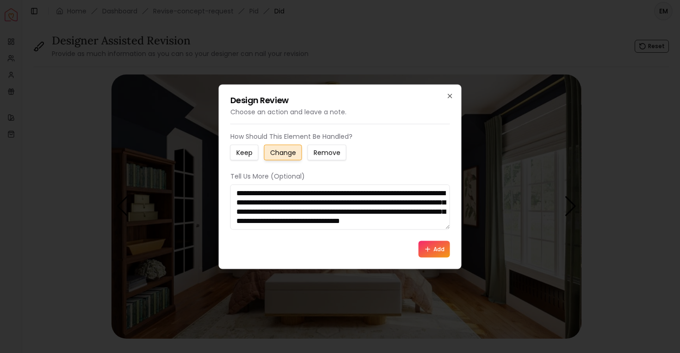
scroll to position [15, 0]
paste textarea "**********"
click at [236, 205] on textarea "**********" at bounding box center [340, 206] width 220 height 45
click at [282, 221] on textarea "**********" at bounding box center [340, 206] width 220 height 45
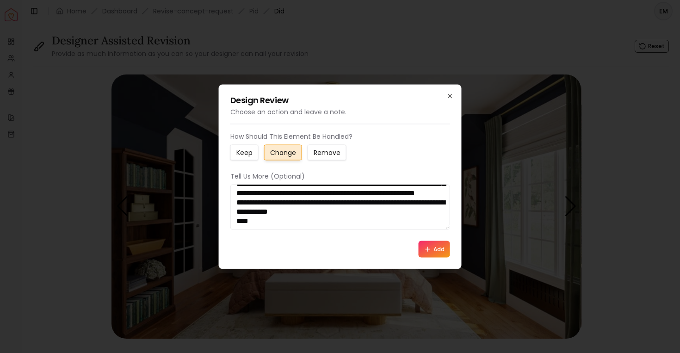
paste textarea "**********"
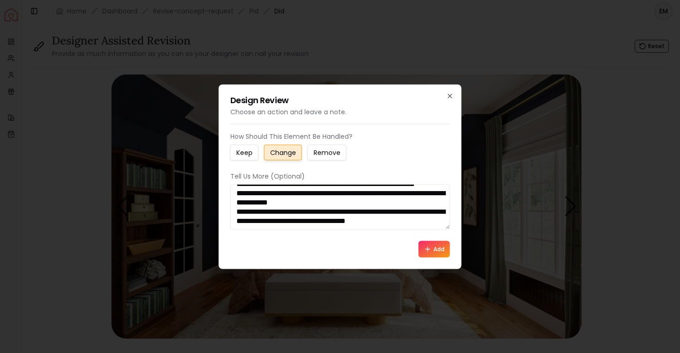
scroll to position [71, 0]
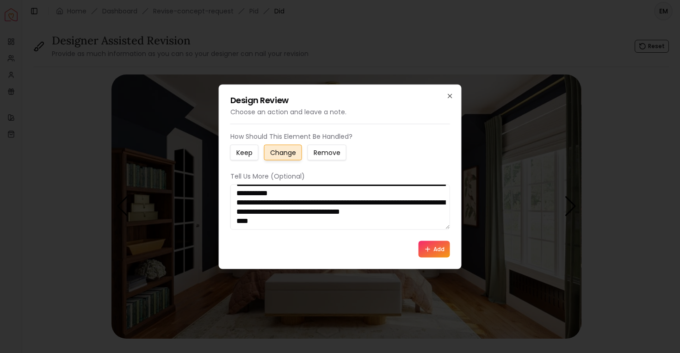
paste textarea "**********"
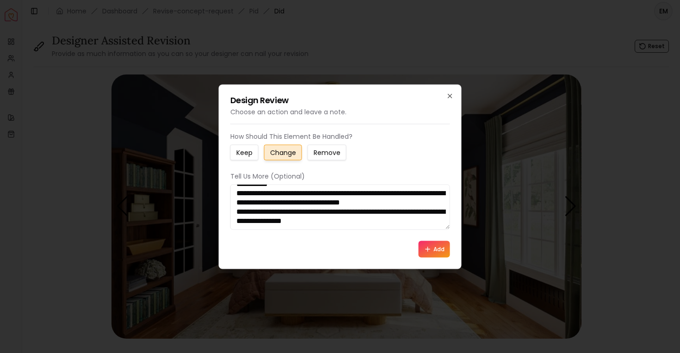
scroll to position [89, 0]
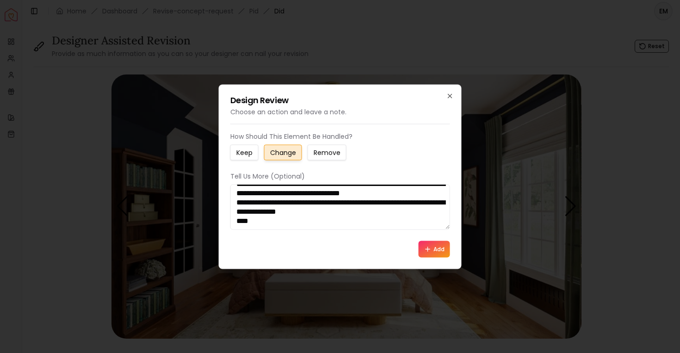
click at [362, 227] on textarea "**********" at bounding box center [340, 206] width 220 height 45
paste textarea "**********"
drag, startPoint x: 400, startPoint y: 216, endPoint x: 245, endPoint y: 210, distance: 155.0
click at [245, 210] on textarea "**********" at bounding box center [340, 206] width 220 height 45
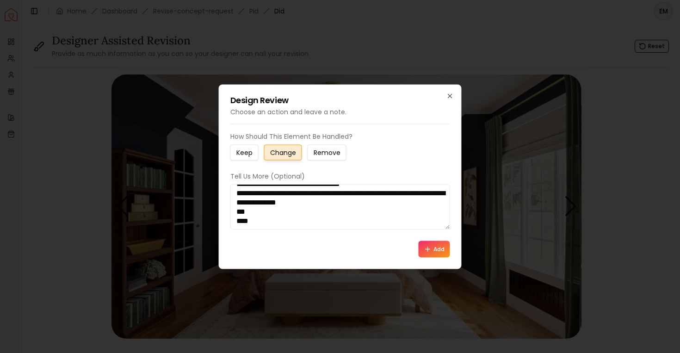
type textarea "**********"
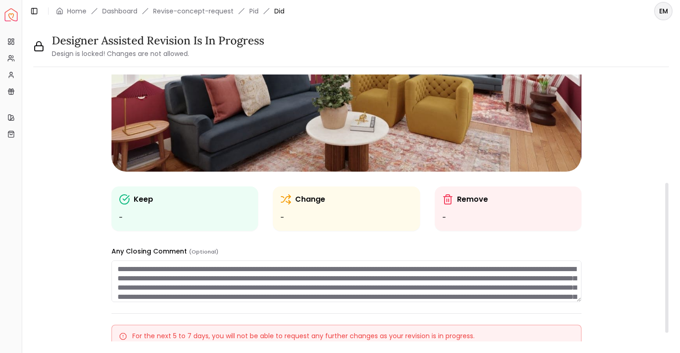
scroll to position [192, 0]
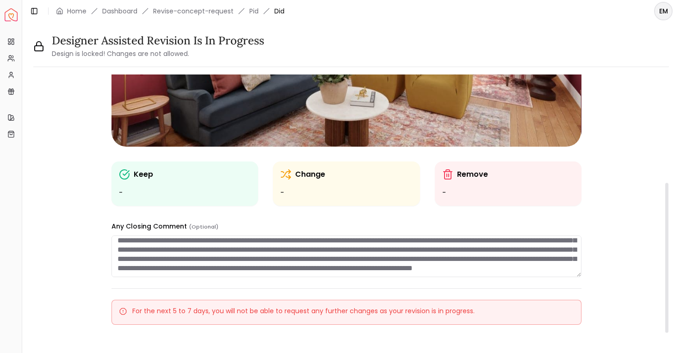
click at [325, 278] on div "**********" at bounding box center [346, 126] width 470 height 487
click at [336, 281] on div "**********" at bounding box center [346, 126] width 470 height 487
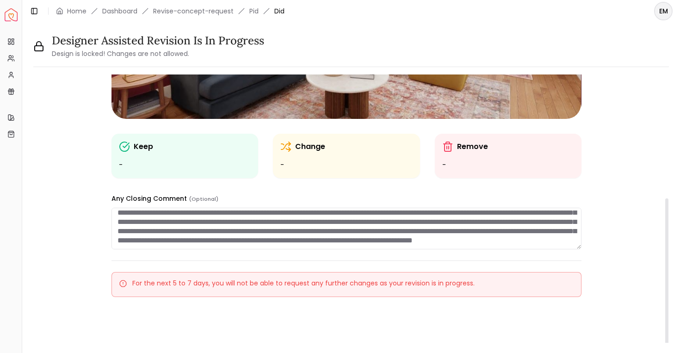
scroll to position [0, 0]
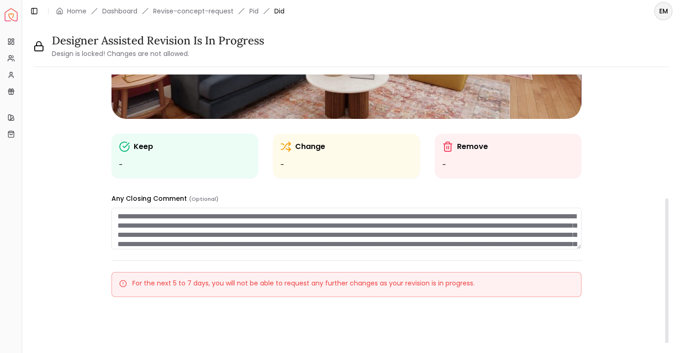
click at [309, 202] on div "**********" at bounding box center [345, 221] width 469 height 56
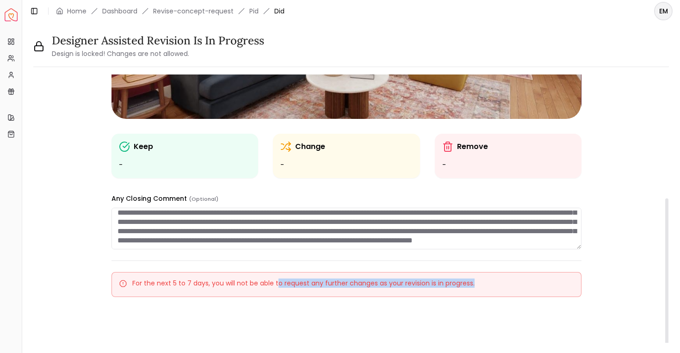
drag, startPoint x: 275, startPoint y: 282, endPoint x: 316, endPoint y: 299, distance: 44.8
click at [316, 301] on div "**********" at bounding box center [346, 98] width 470 height 487
click at [315, 299] on div "**********" at bounding box center [346, 98] width 470 height 487
drag, startPoint x: 380, startPoint y: 290, endPoint x: 347, endPoint y: 252, distance: 50.9
click at [347, 252] on div "**********" at bounding box center [346, 98] width 470 height 487
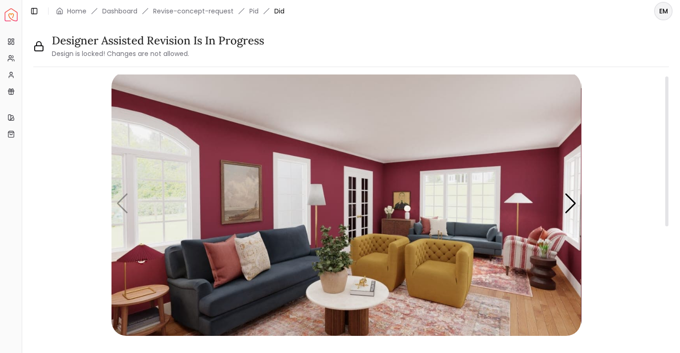
scroll to position [0, 0]
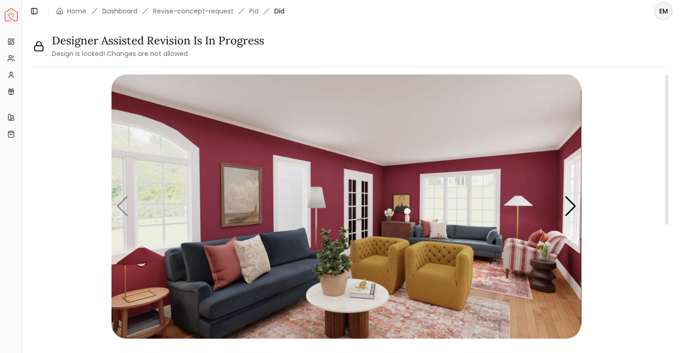
click at [121, 199] on img "1 / 6" at bounding box center [345, 206] width 469 height 264
